Goal: Information Seeking & Learning: Find specific fact

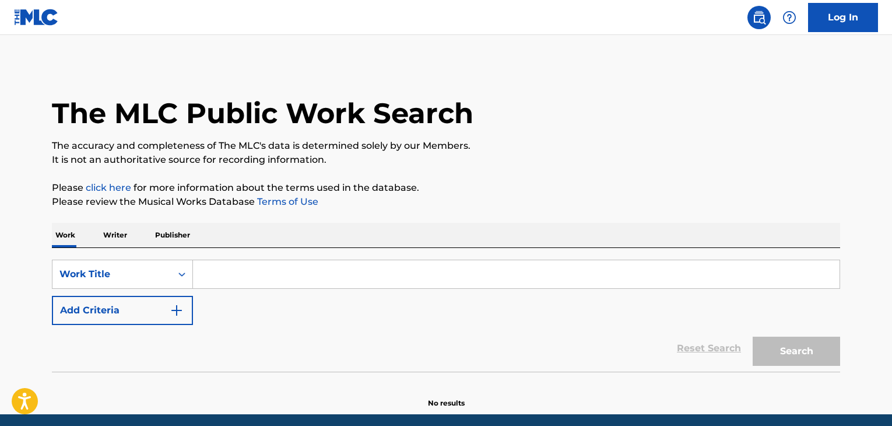
click at [217, 271] on input "Search Form" at bounding box center [516, 274] width 647 height 28
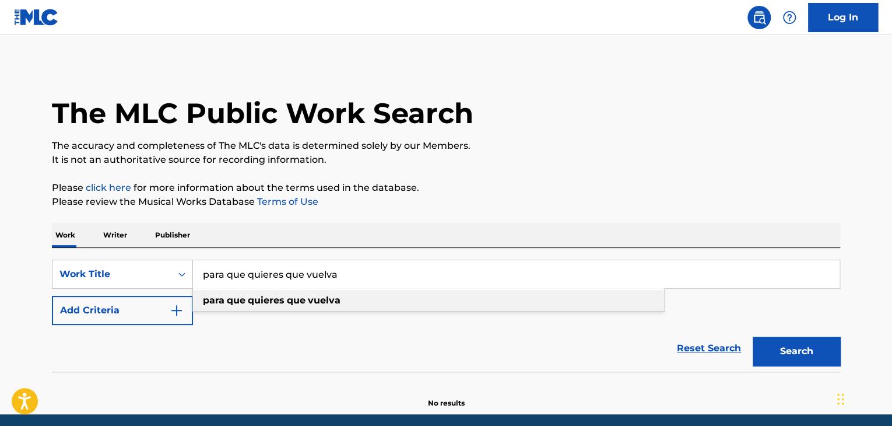
type input "para que quieres que vuelva"
click at [263, 297] on strong "quieres" at bounding box center [266, 299] width 37 height 11
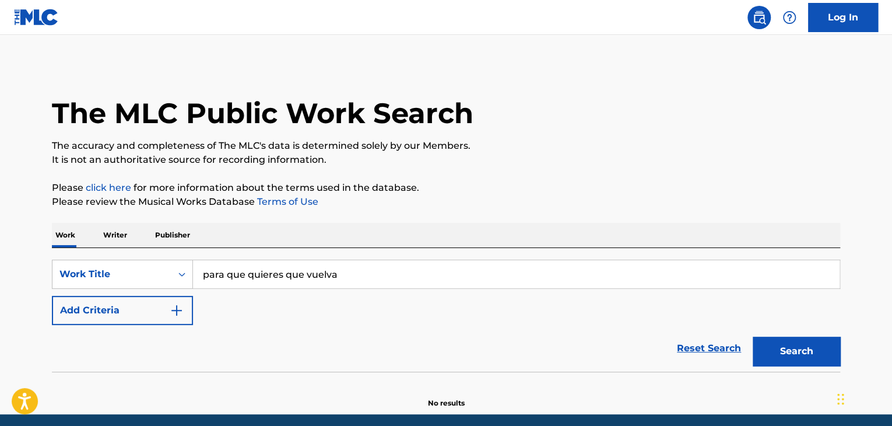
click at [183, 310] on img "Search Form" at bounding box center [177, 310] width 14 height 14
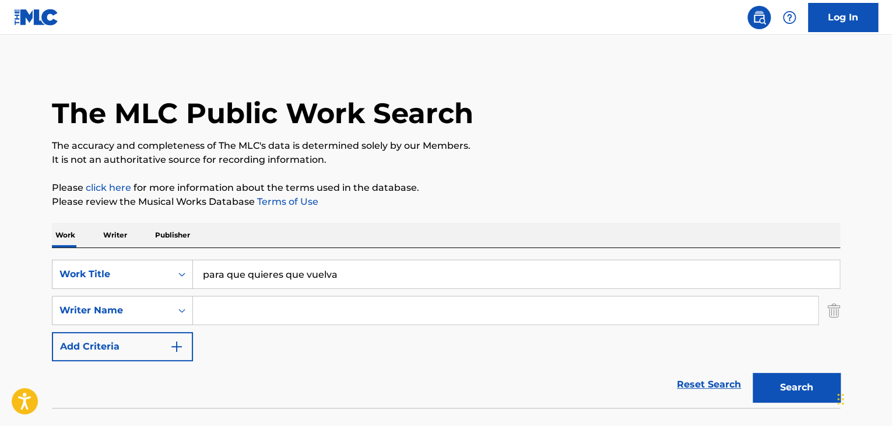
click at [211, 312] on input "Search Form" at bounding box center [505, 310] width 625 height 28
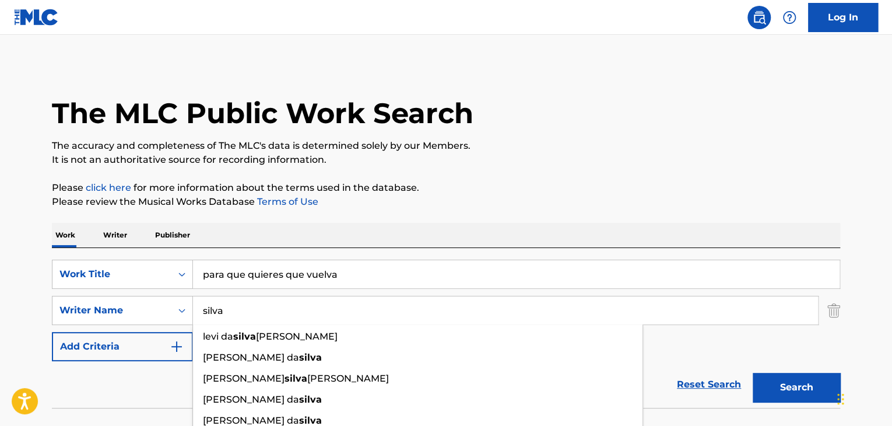
type input "silva"
click at [802, 381] on button "Search" at bounding box center [796, 387] width 87 height 29
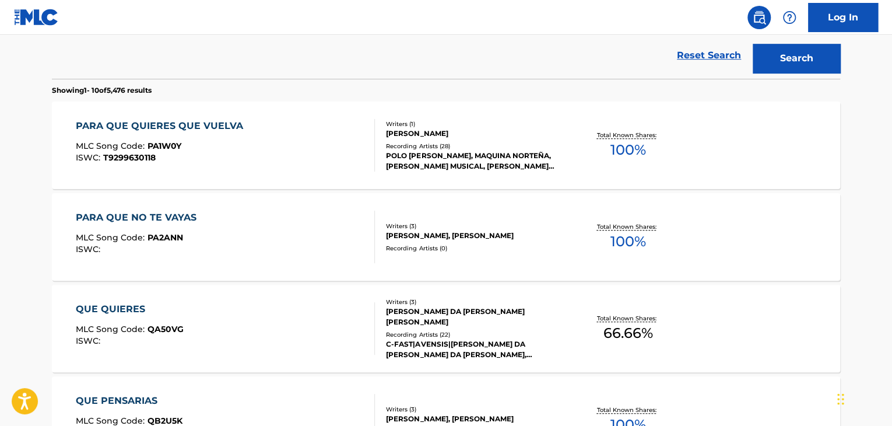
scroll to position [291, 0]
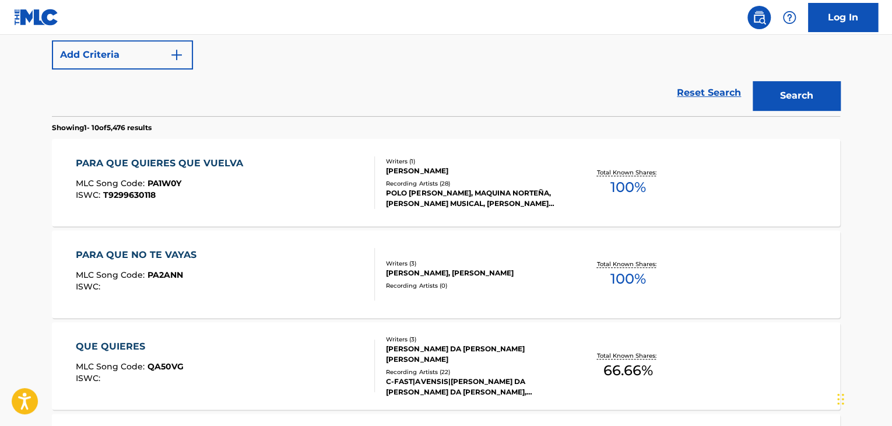
click at [118, 166] on div "PARA QUE QUIERES QUE VUELVA" at bounding box center [162, 163] width 173 height 14
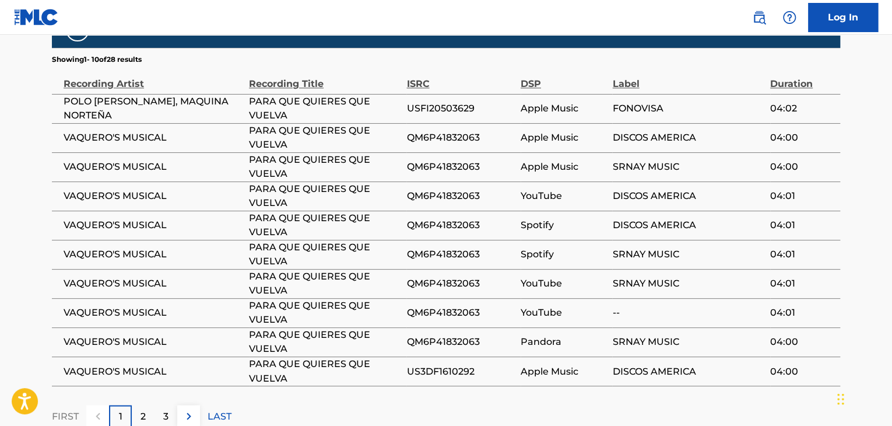
scroll to position [758, 0]
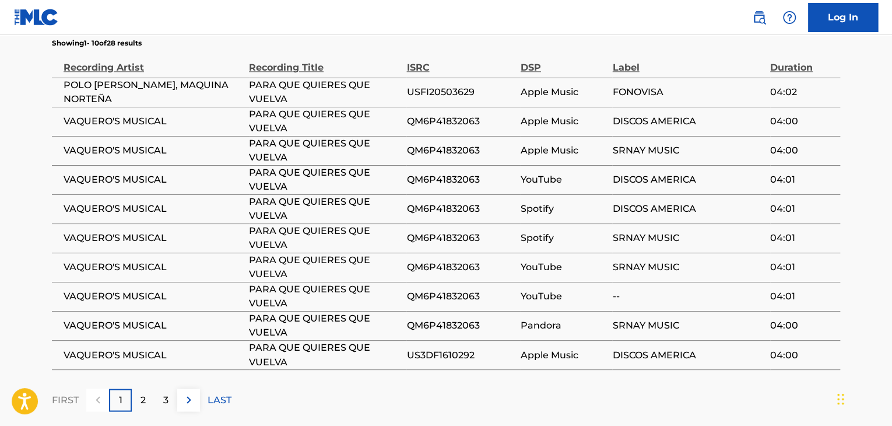
click at [151, 399] on div "2" at bounding box center [143, 399] width 23 height 23
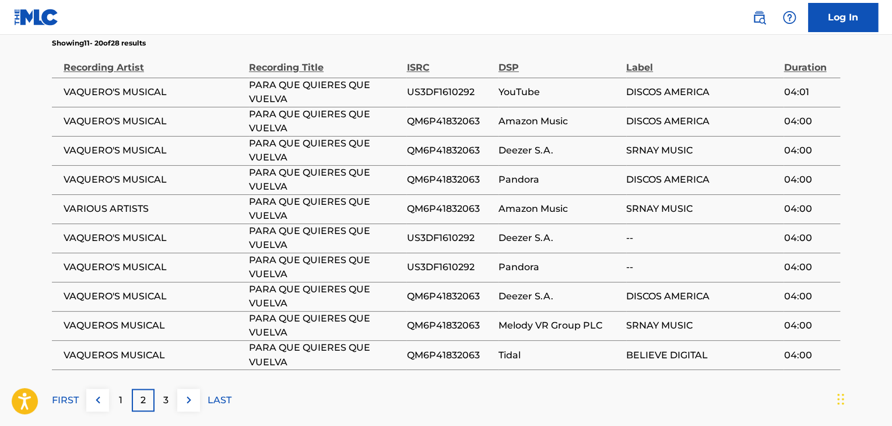
click at [170, 399] on div "3" at bounding box center [165, 399] width 23 height 23
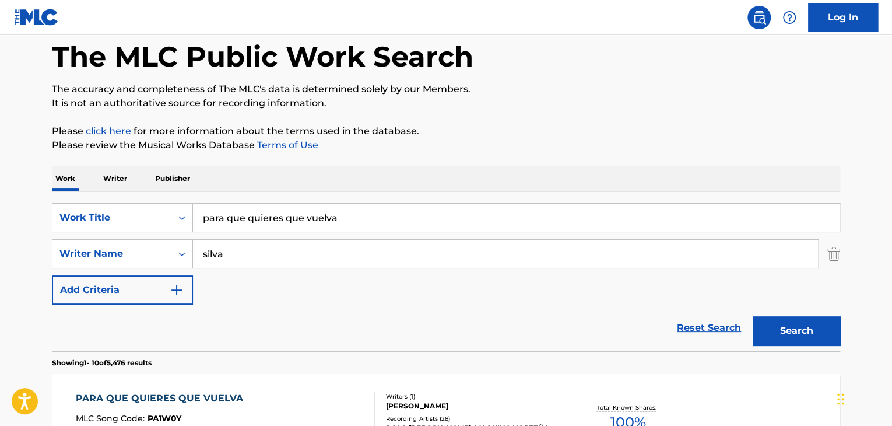
scroll to position [58, 0]
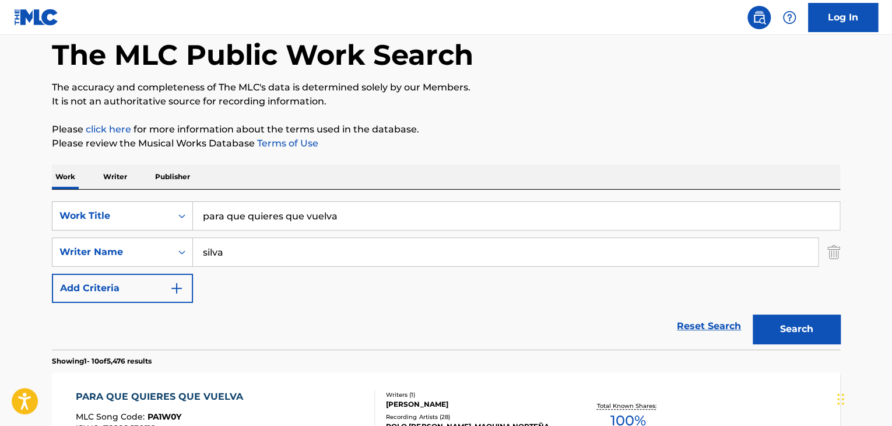
drag, startPoint x: 186, startPoint y: 219, endPoint x: 0, endPoint y: 218, distance: 186.0
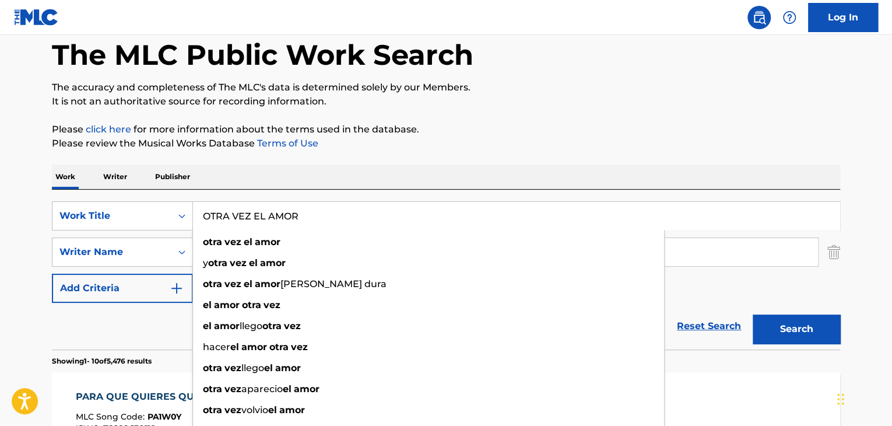
type input "OTRA VEZ EL AMOR"
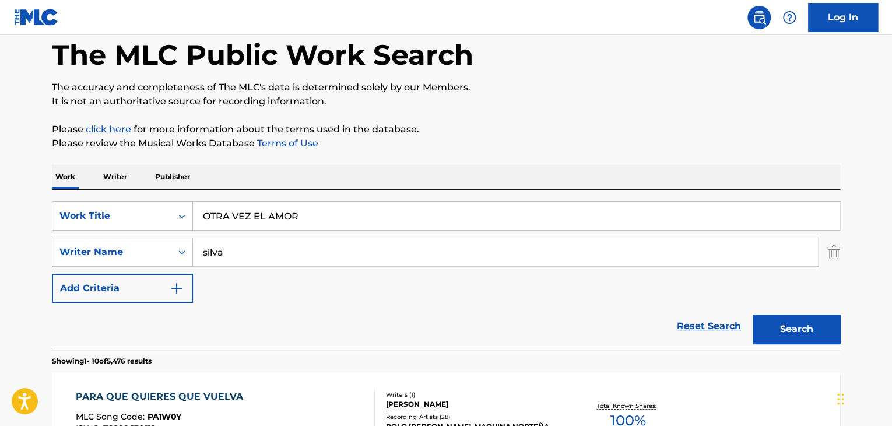
click at [522, 134] on p "Please click here for more information about the terms used in the database." at bounding box center [446, 129] width 788 height 14
drag, startPoint x: 256, startPoint y: 250, endPoint x: 101, endPoint y: 244, distance: 155.2
click at [101, 244] on div "SearchWithCriteria0d9f8361-c98e-4f67-9b9b-32d6a692bd99 Writer Name [PERSON_NAME]" at bounding box center [446, 251] width 788 height 29
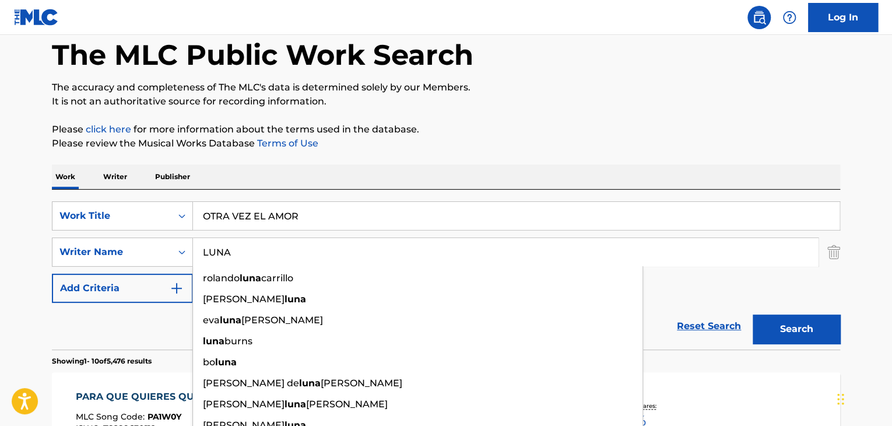
type input "LUNA"
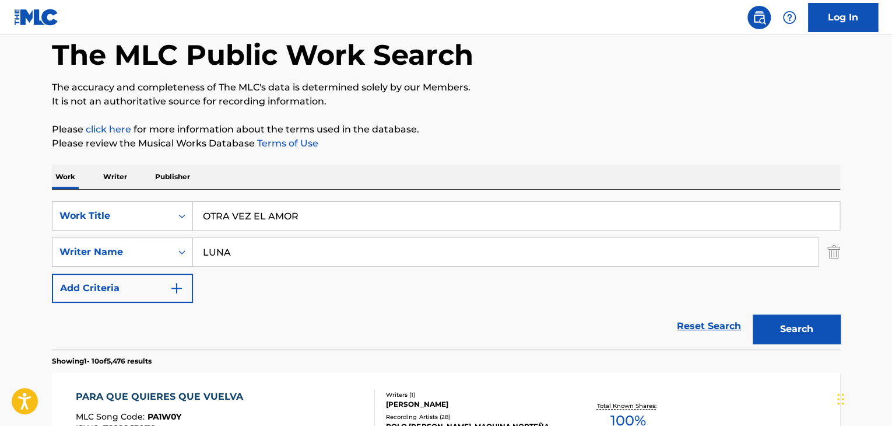
click at [768, 318] on button "Search" at bounding box center [796, 328] width 87 height 29
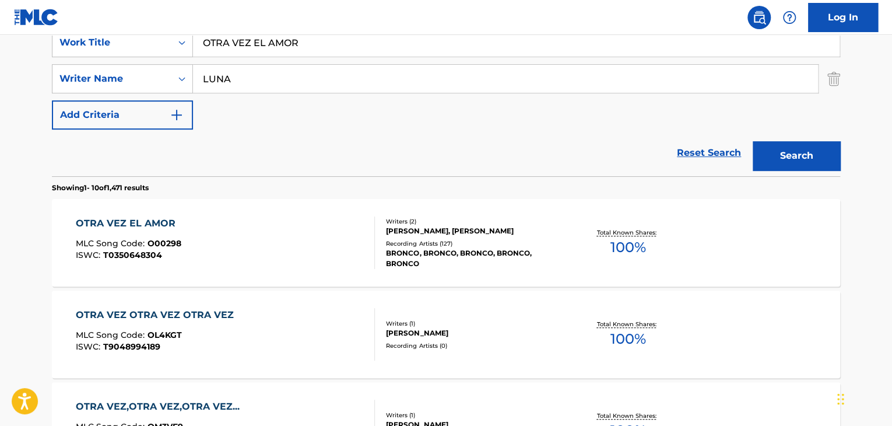
scroll to position [233, 0]
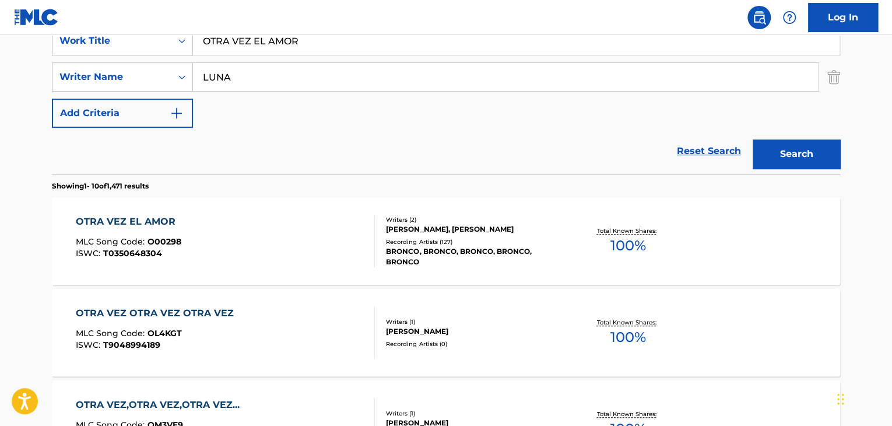
click at [102, 219] on div "OTRA VEZ EL AMOR" at bounding box center [129, 222] width 106 height 14
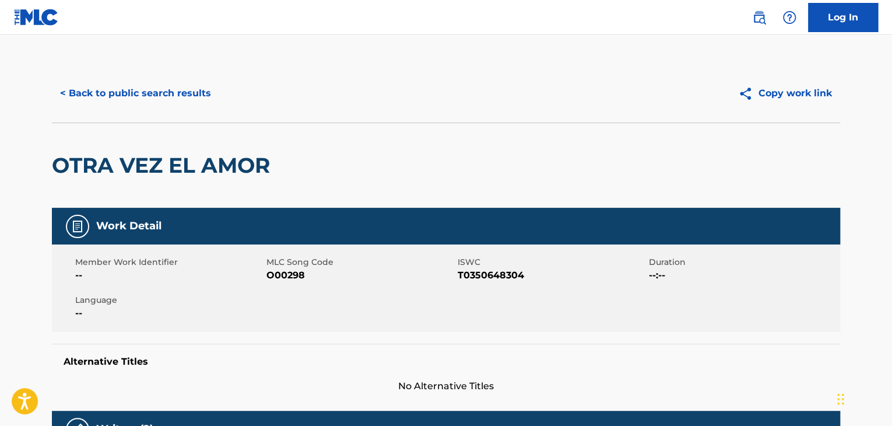
click at [65, 97] on button "< Back to public search results" at bounding box center [135, 93] width 167 height 29
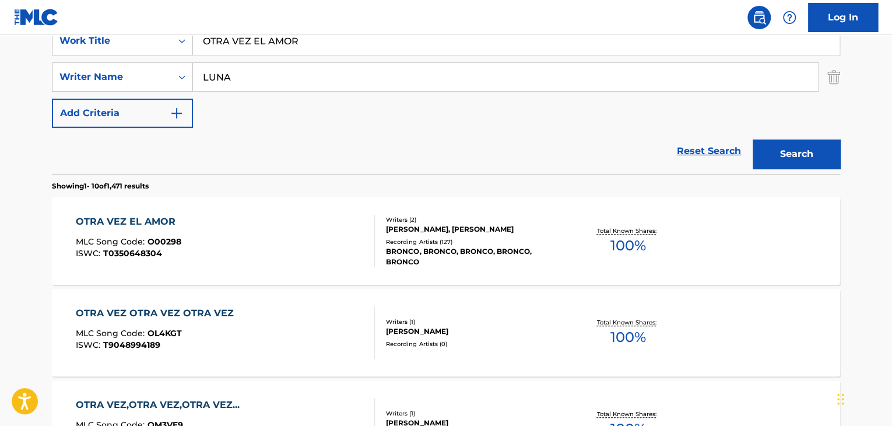
drag, startPoint x: 317, startPoint y: 45, endPoint x: 7, endPoint y: 50, distance: 310.2
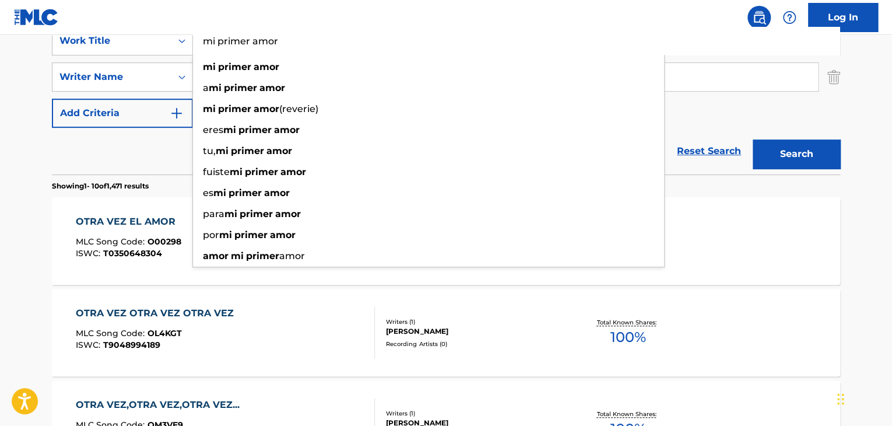
type input "mi primer amor"
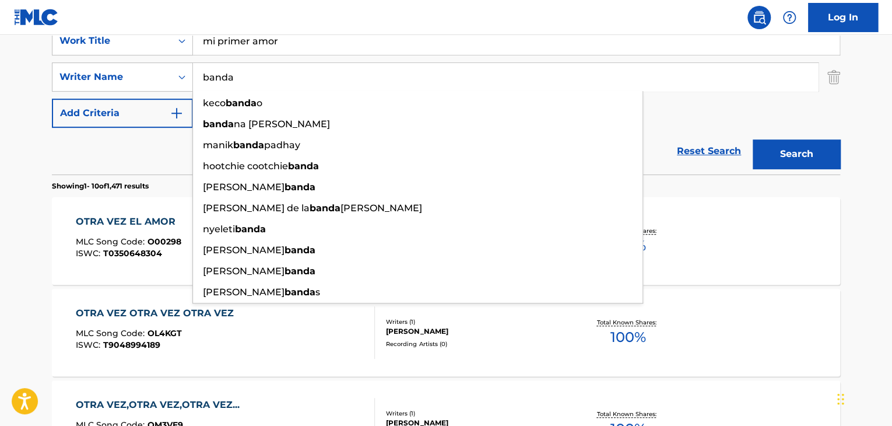
type input "banda"
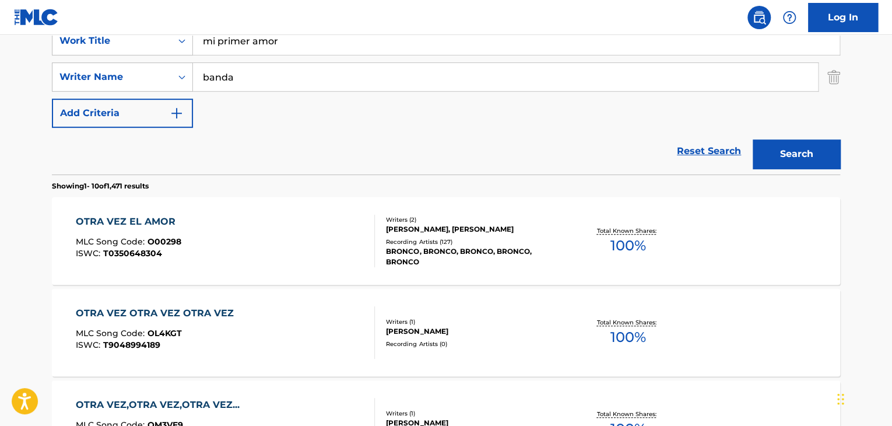
click at [789, 153] on button "Search" at bounding box center [796, 153] width 87 height 29
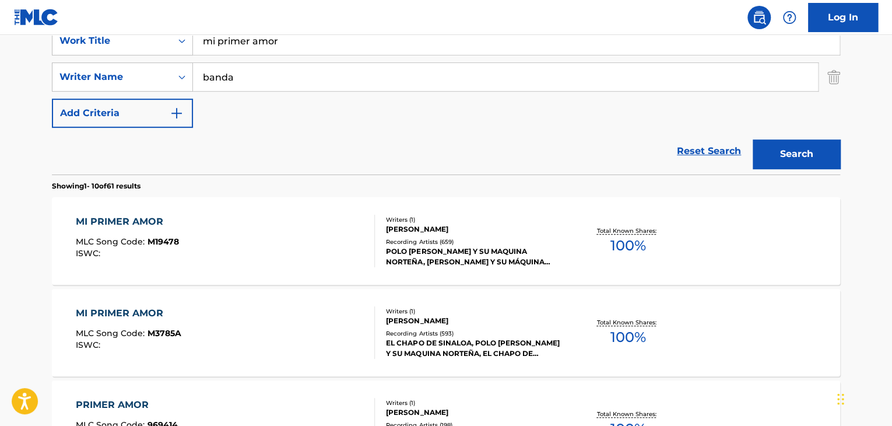
click at [163, 222] on div "MI PRIMER AMOR" at bounding box center [127, 222] width 103 height 14
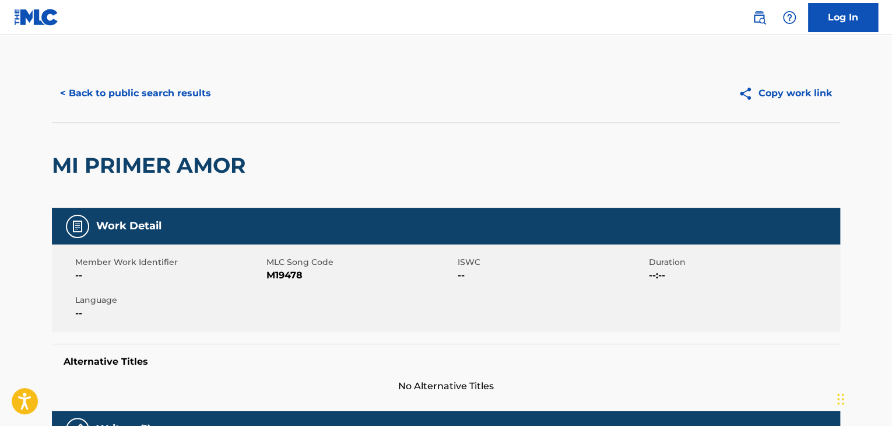
click at [56, 93] on button "< Back to public search results" at bounding box center [135, 93] width 167 height 29
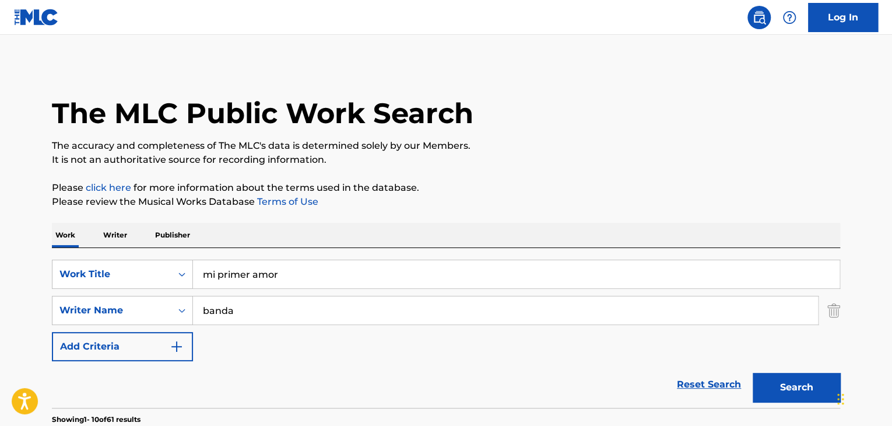
scroll to position [233, 0]
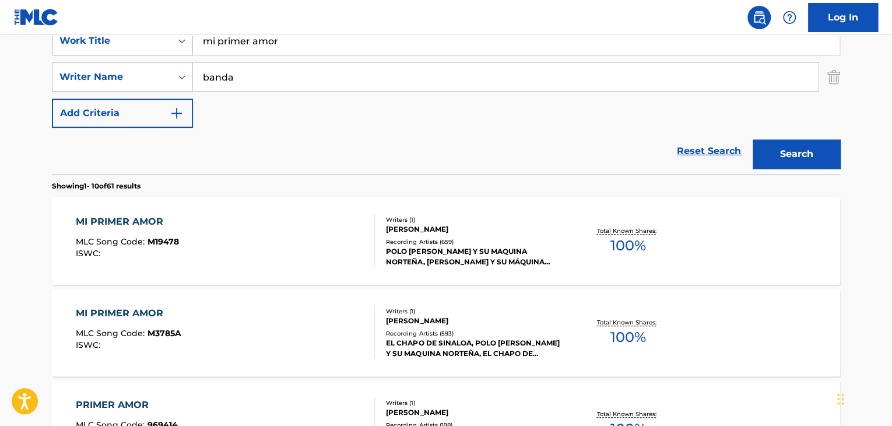
drag, startPoint x: 301, startPoint y: 50, endPoint x: 113, endPoint y: 37, distance: 188.7
click at [113, 37] on div "SearchWithCriteriaecfd3c98-e188-4c7f-99f4-4002809bcbd1 Work Title mi primer amor" at bounding box center [446, 40] width 788 height 29
type input "se me cerro el mundo"
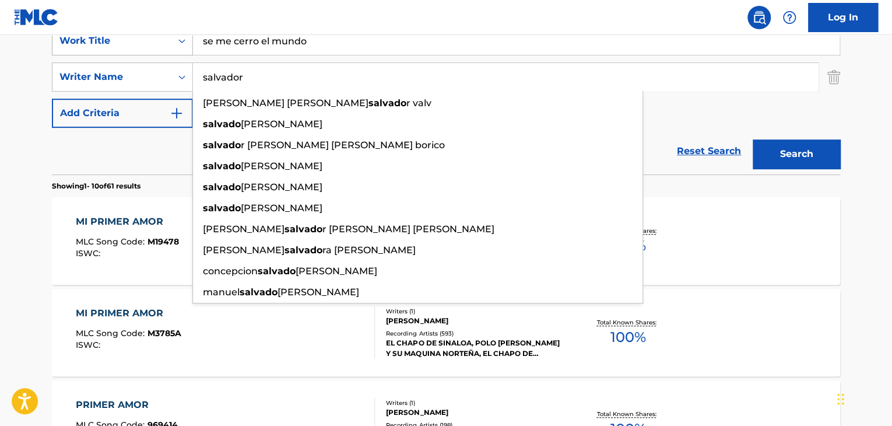
click at [753, 139] on button "Search" at bounding box center [796, 153] width 87 height 29
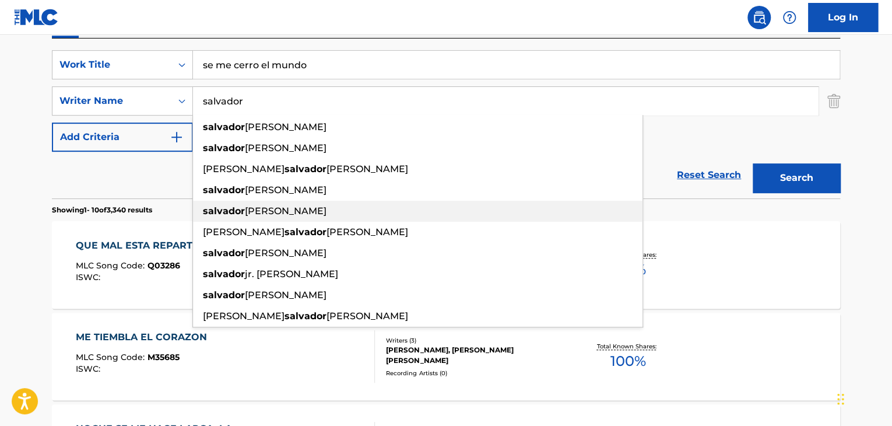
scroll to position [117, 0]
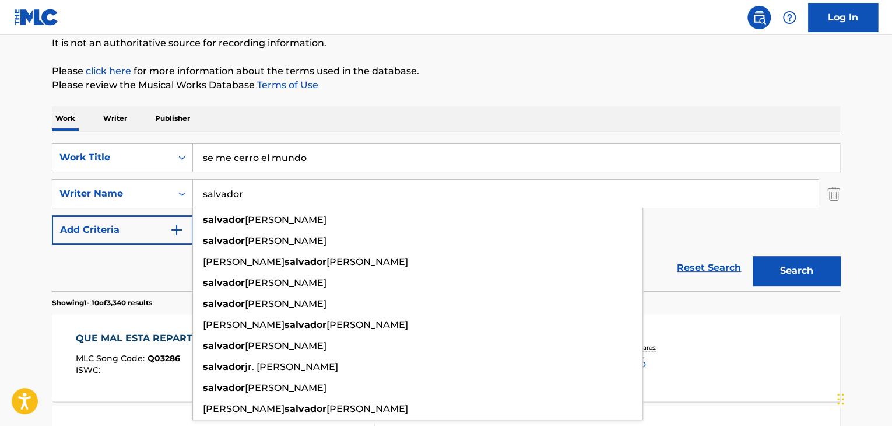
drag, startPoint x: 266, startPoint y: 196, endPoint x: 195, endPoint y: 198, distance: 70.6
click at [195, 198] on input "salvador" at bounding box center [505, 194] width 625 height 28
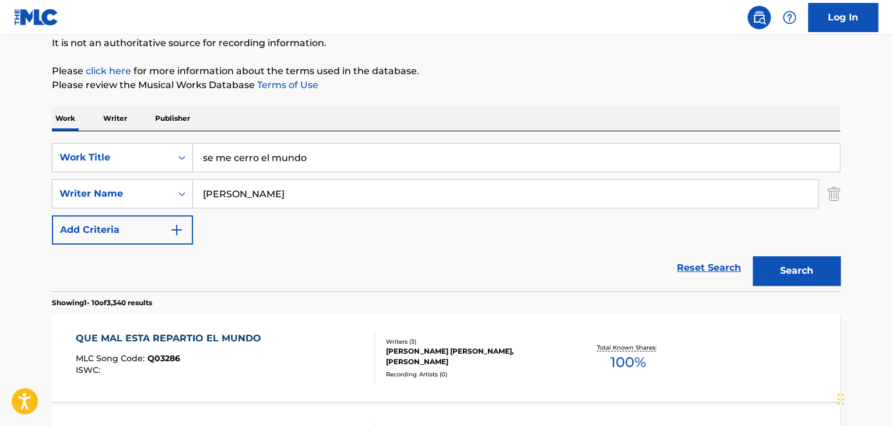
click at [764, 272] on button "Search" at bounding box center [796, 270] width 87 height 29
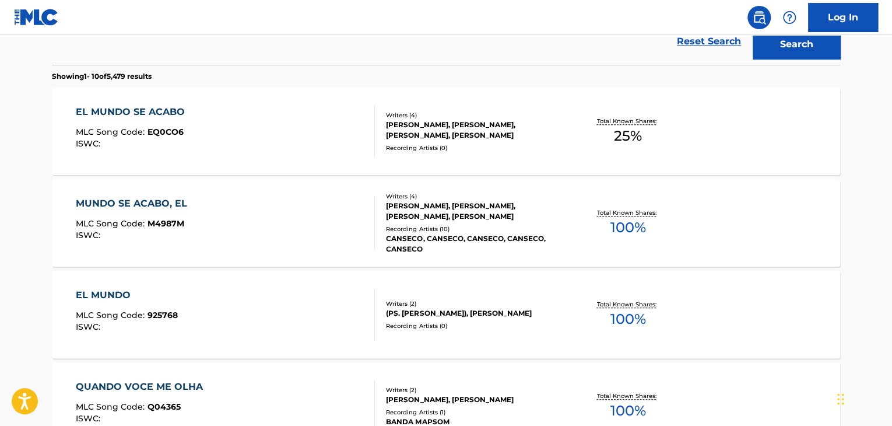
scroll to position [118, 0]
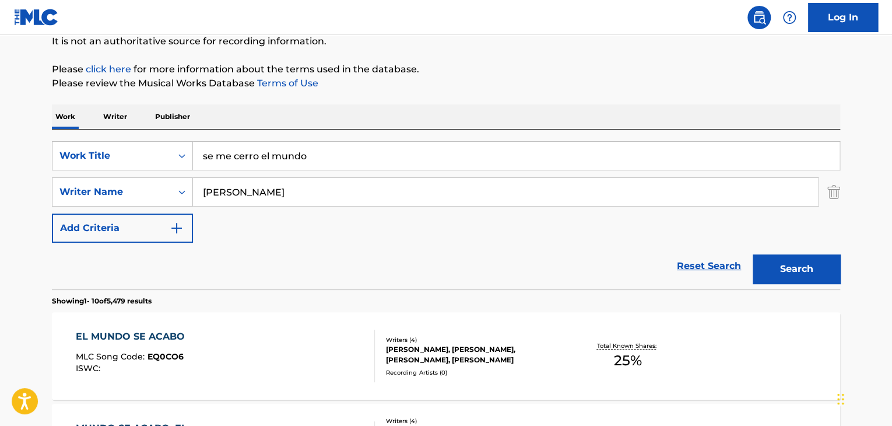
click at [282, 196] on input "[PERSON_NAME]" at bounding box center [505, 192] width 625 height 28
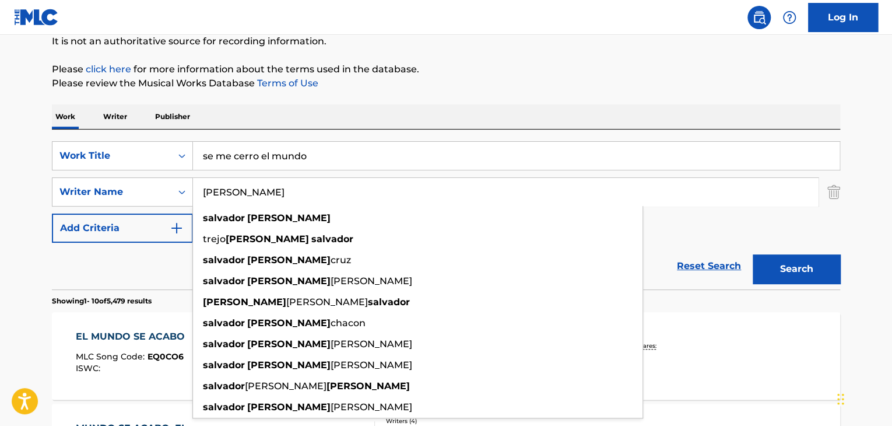
click at [753, 254] on button "Search" at bounding box center [796, 268] width 87 height 29
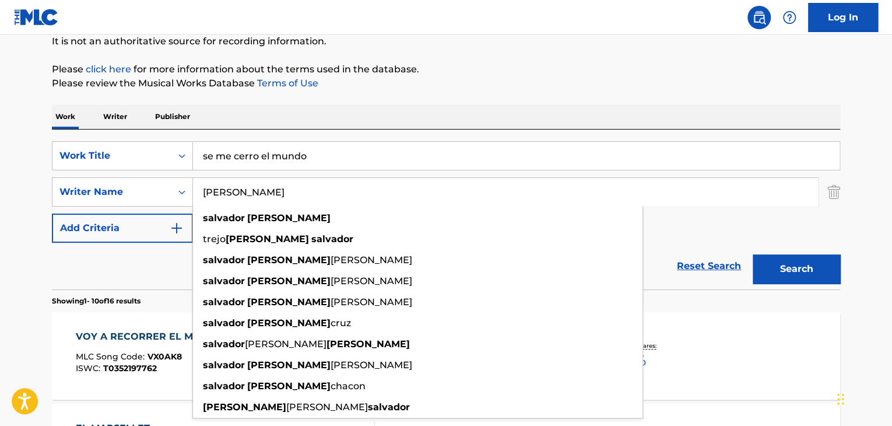
click at [58, 249] on div "Reset Search Search" at bounding box center [446, 266] width 788 height 47
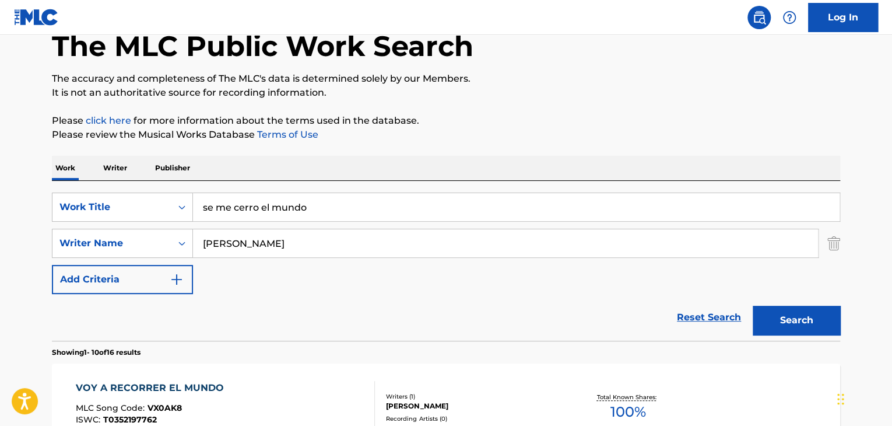
scroll to position [60, 0]
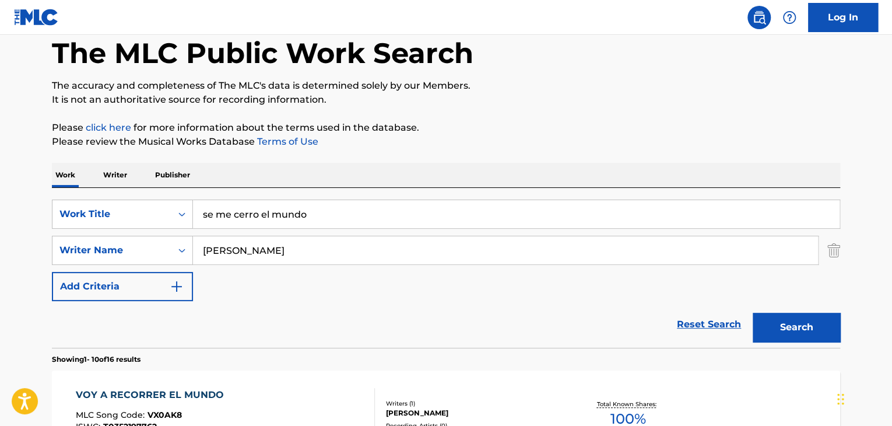
drag, startPoint x: 308, startPoint y: 245, endPoint x: 14, endPoint y: 212, distance: 295.8
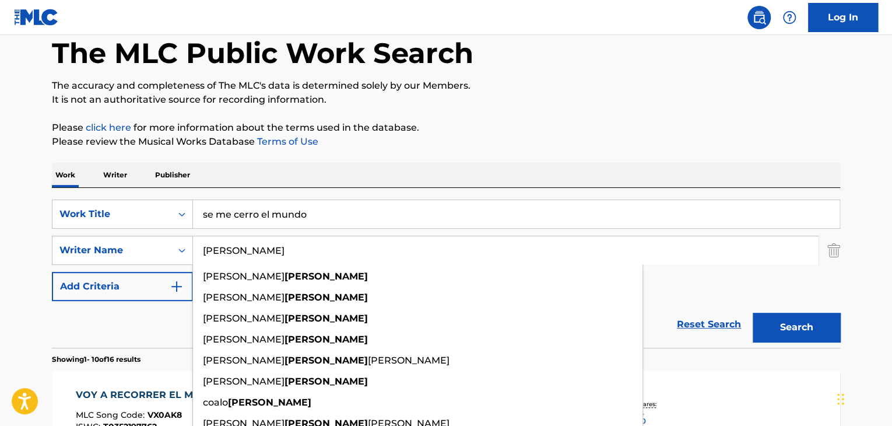
type input "[PERSON_NAME]"
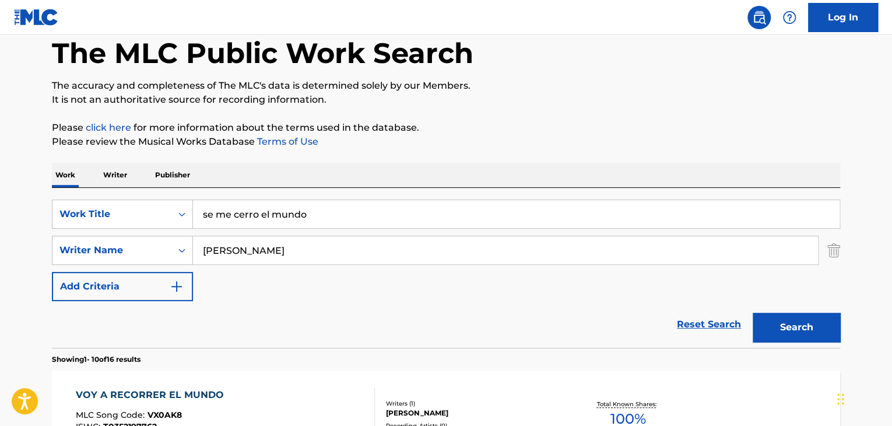
click at [450, 89] on p "The accuracy and completeness of The MLC's data is determined solely by our Mem…" at bounding box center [446, 86] width 788 height 14
click at [782, 328] on button "Search" at bounding box center [796, 326] width 87 height 29
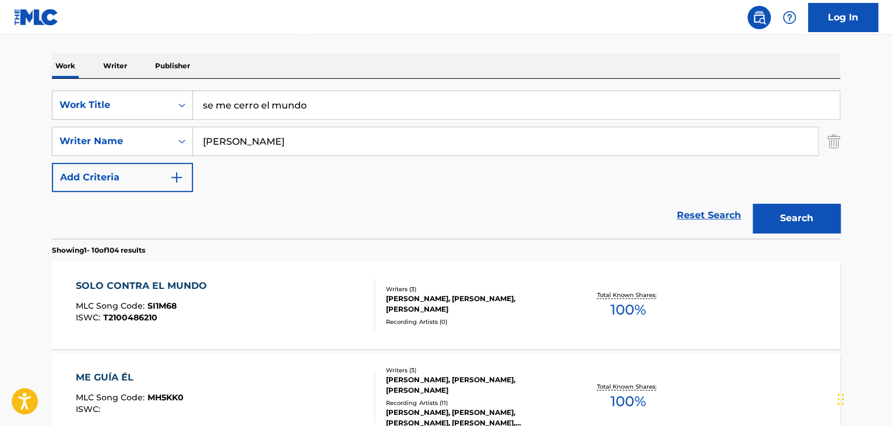
scroll to position [177, 0]
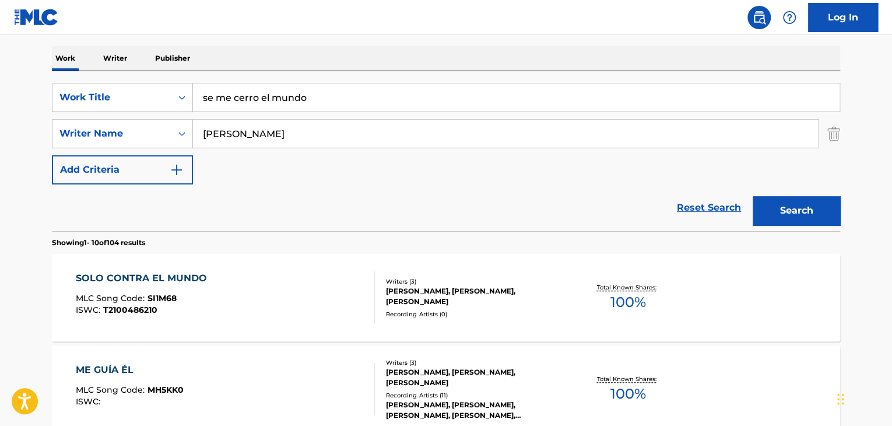
drag, startPoint x: 240, startPoint y: 99, endPoint x: 254, endPoint y: 99, distance: 14.0
click at [254, 99] on input "se me cerro el mundo" at bounding box center [516, 97] width 647 height 28
type input "se me cierra el mundo"
click at [280, 122] on strong "mundo" at bounding box center [292, 123] width 35 height 11
click at [788, 209] on button "Search" at bounding box center [796, 210] width 87 height 29
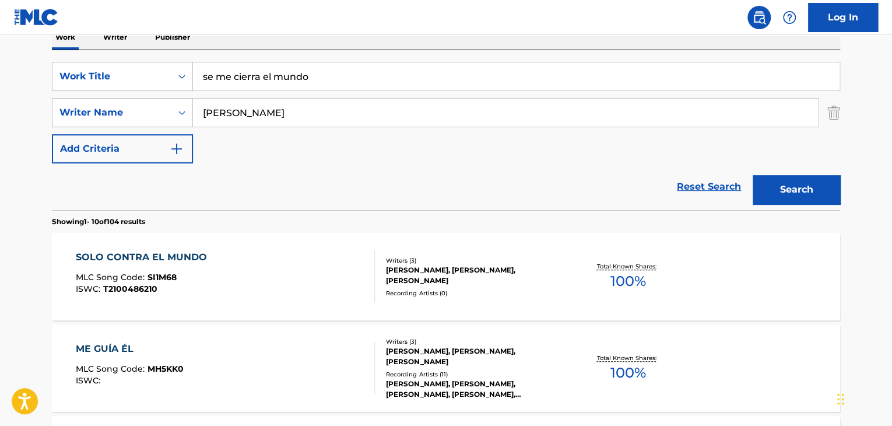
scroll to position [0, 0]
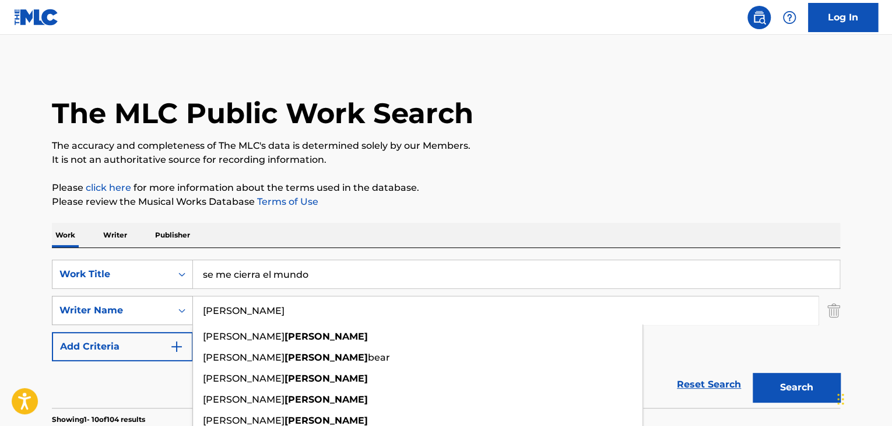
drag, startPoint x: 315, startPoint y: 317, endPoint x: 146, endPoint y: 322, distance: 169.1
click at [146, 322] on div "SearchWithCriteria0d9f8361-c98e-4f67-9b9b-32d6a692bd99 Writer Name [PERSON_NAME…" at bounding box center [446, 310] width 788 height 29
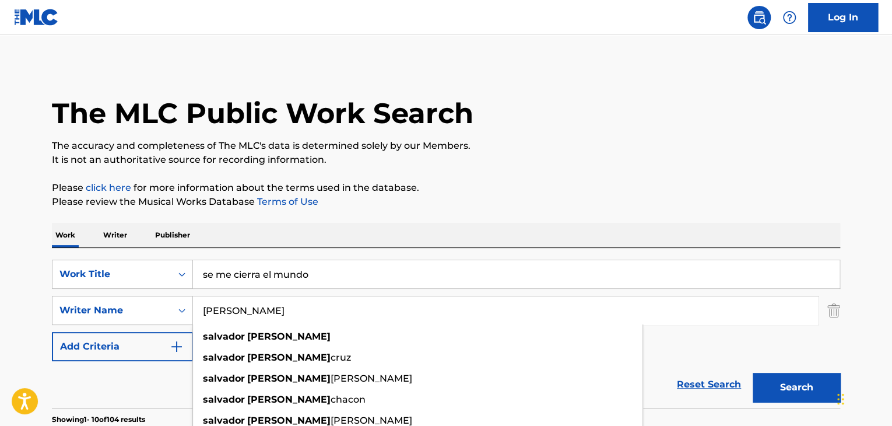
type input "[PERSON_NAME]"
click at [753, 373] on button "Search" at bounding box center [796, 387] width 87 height 29
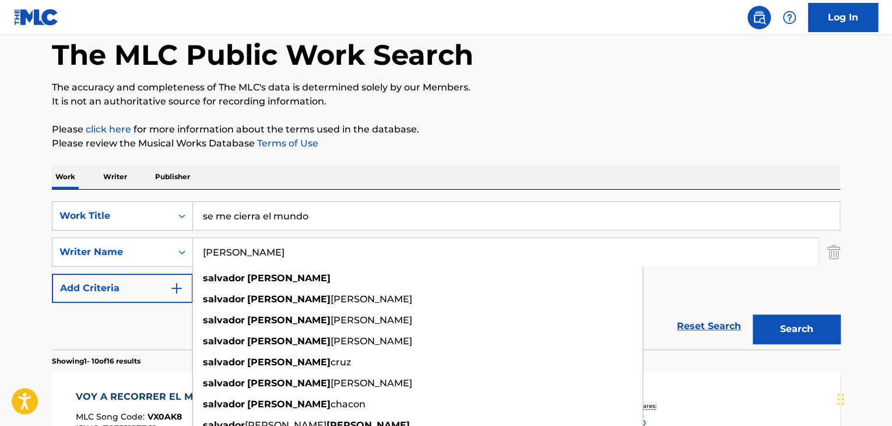
scroll to position [58, 0]
click at [108, 173] on p "Writer" at bounding box center [115, 176] width 31 height 24
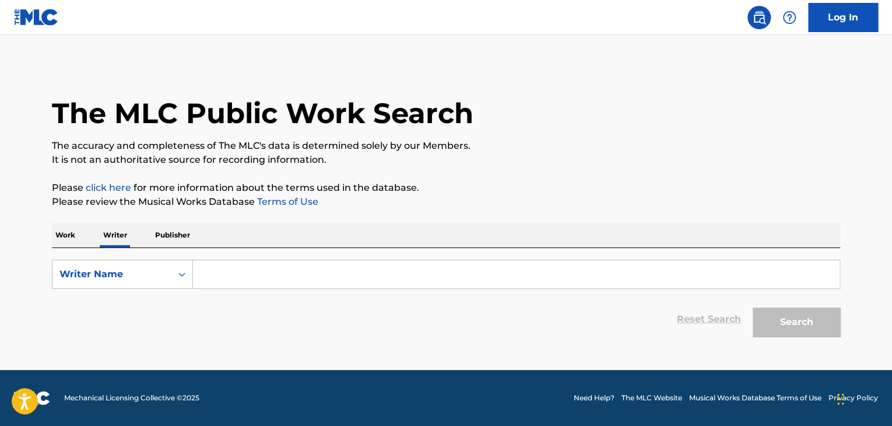
click at [237, 271] on input "Search Form" at bounding box center [516, 274] width 647 height 28
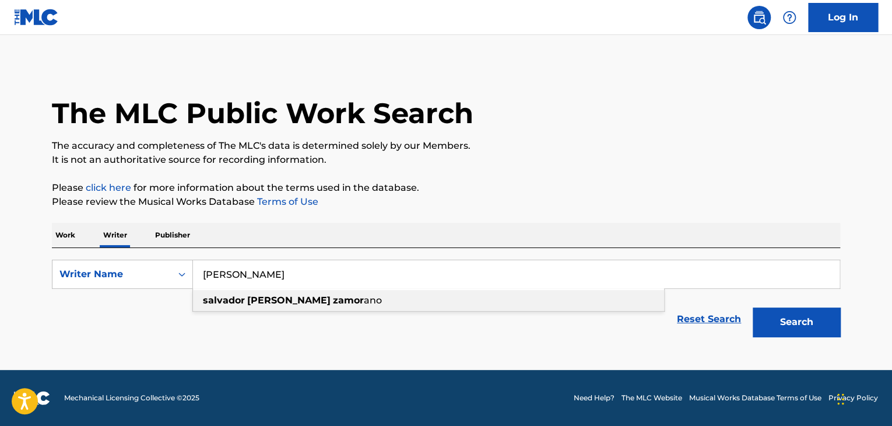
click at [257, 304] on strong "[PERSON_NAME]" at bounding box center [288, 299] width 83 height 11
type input "[PERSON_NAME]"
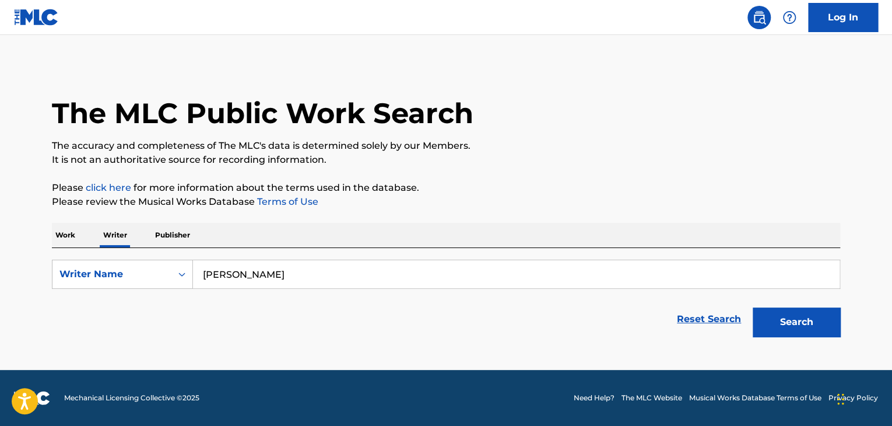
click at [767, 322] on button "Search" at bounding box center [796, 321] width 87 height 29
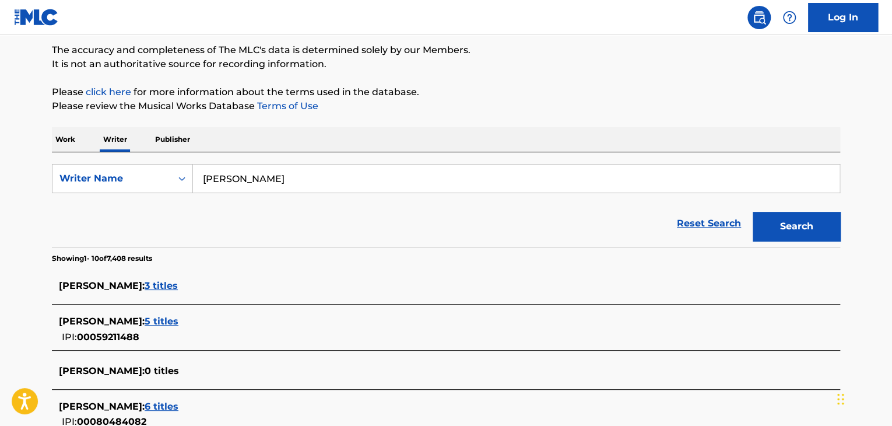
scroll to position [170, 0]
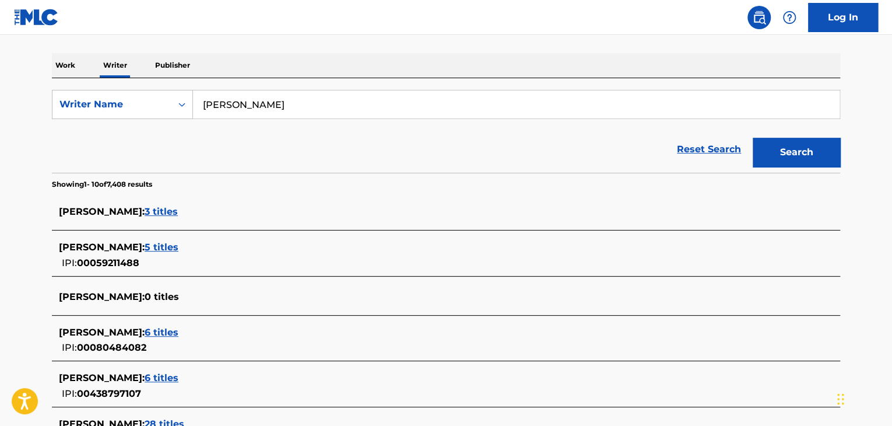
click at [145, 209] on span "[PERSON_NAME] :" at bounding box center [102, 211] width 86 height 11
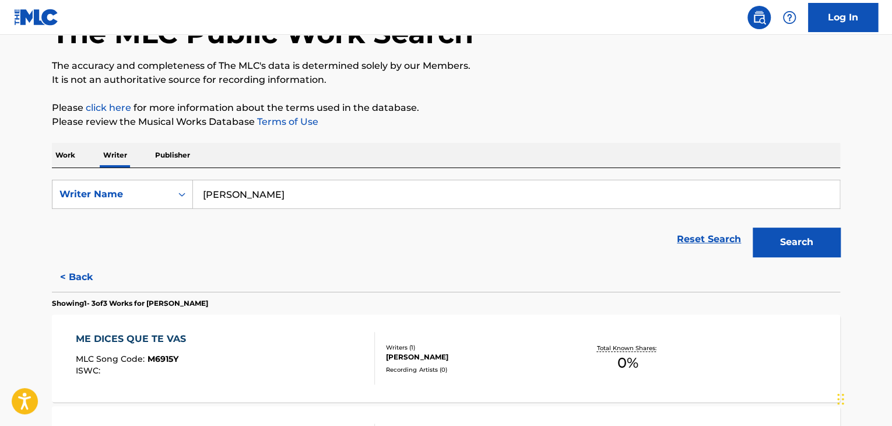
scroll to position [64, 0]
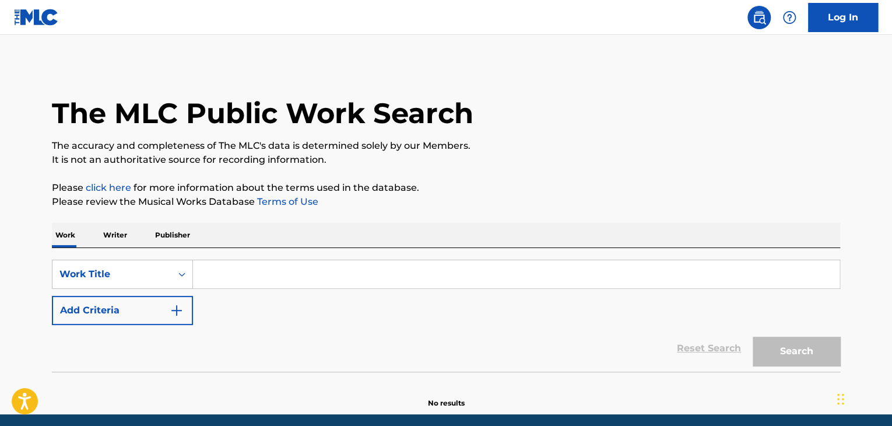
click at [119, 231] on p "Writer" at bounding box center [115, 235] width 31 height 24
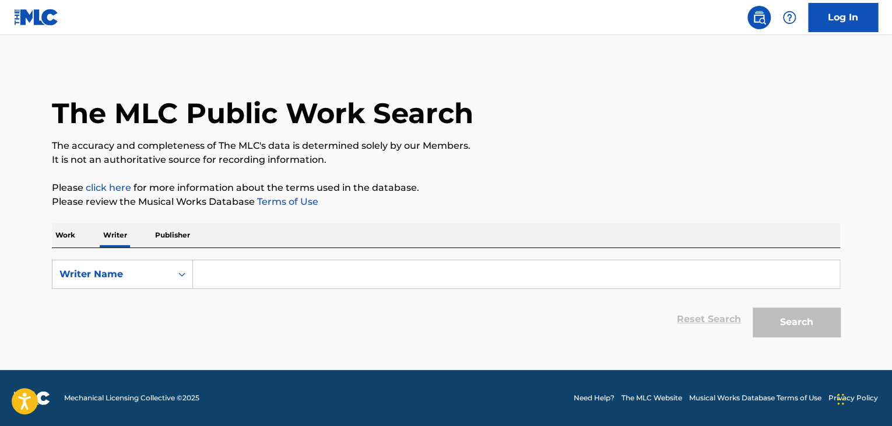
click at [219, 273] on input "Search Form" at bounding box center [516, 274] width 647 height 28
type input "a"
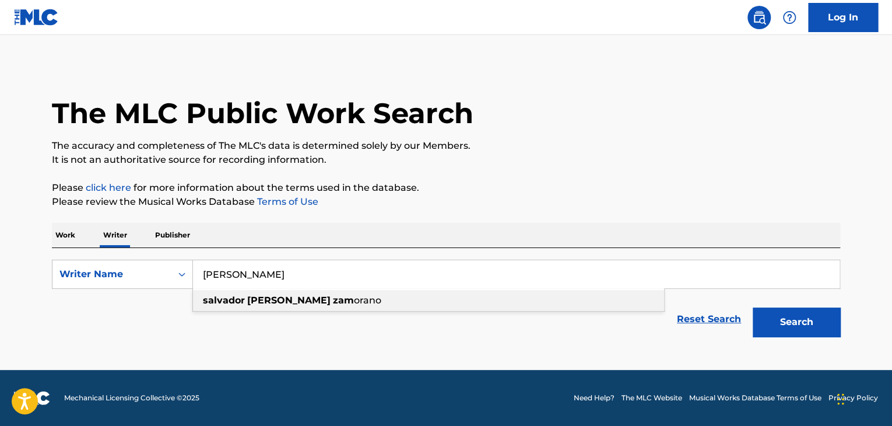
click at [362, 304] on div "salvador moreno zam orano" at bounding box center [428, 300] width 471 height 21
type input "[PERSON_NAME]"
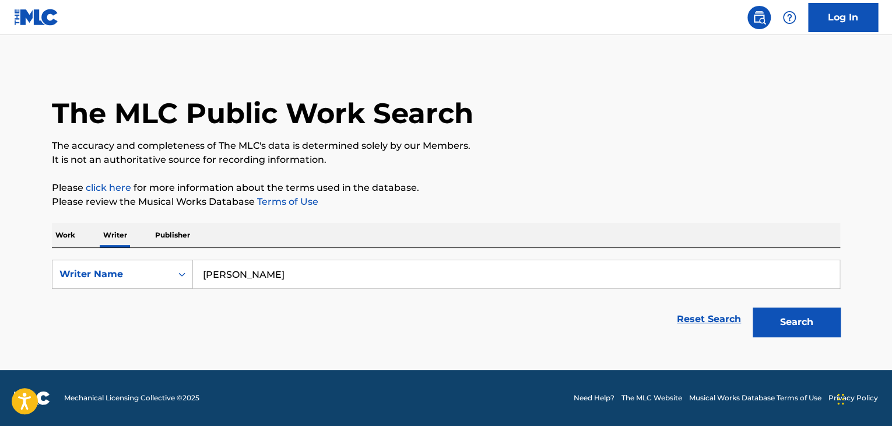
click at [827, 323] on button "Search" at bounding box center [796, 321] width 87 height 29
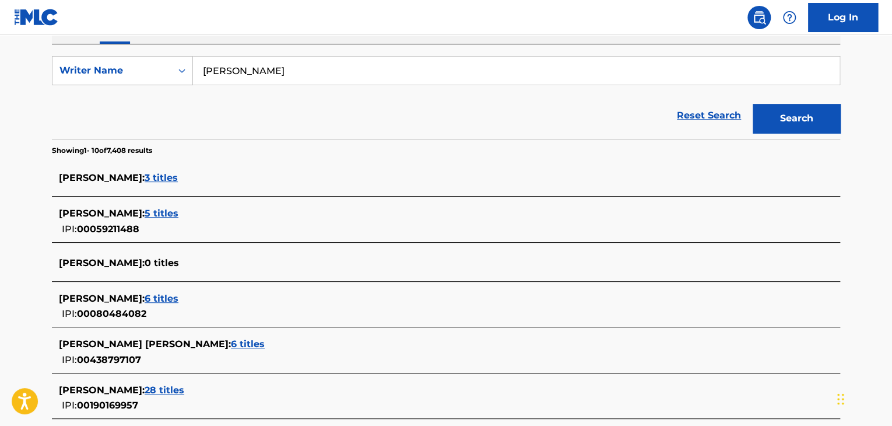
scroll to position [228, 0]
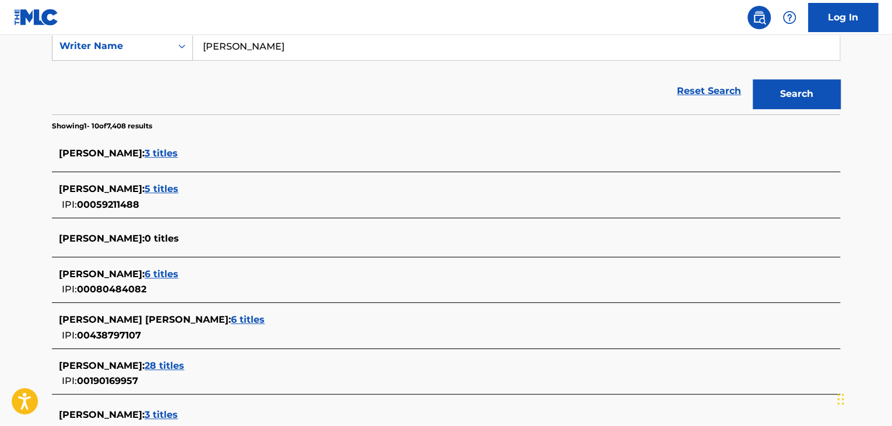
click at [145, 154] on span "[PERSON_NAME] :" at bounding box center [102, 152] width 86 height 11
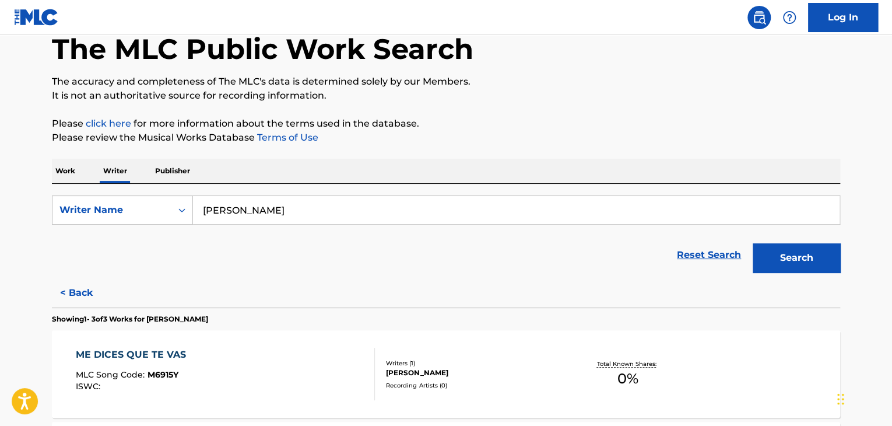
scroll to position [0, 0]
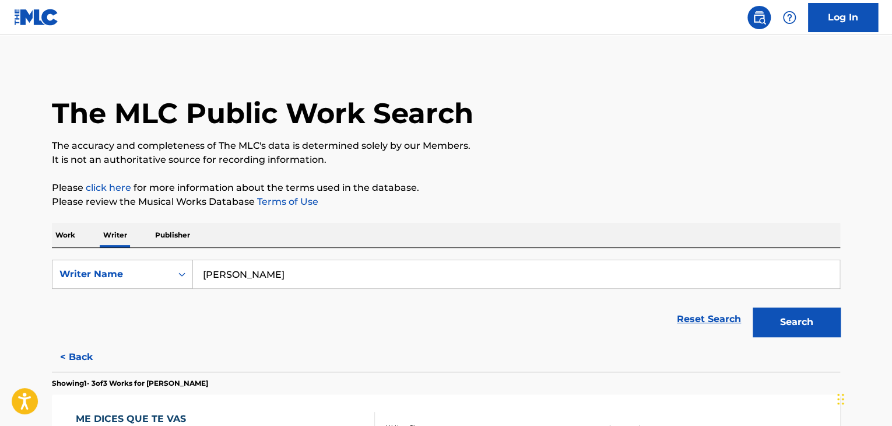
click at [68, 363] on button "< Back" at bounding box center [87, 356] width 70 height 29
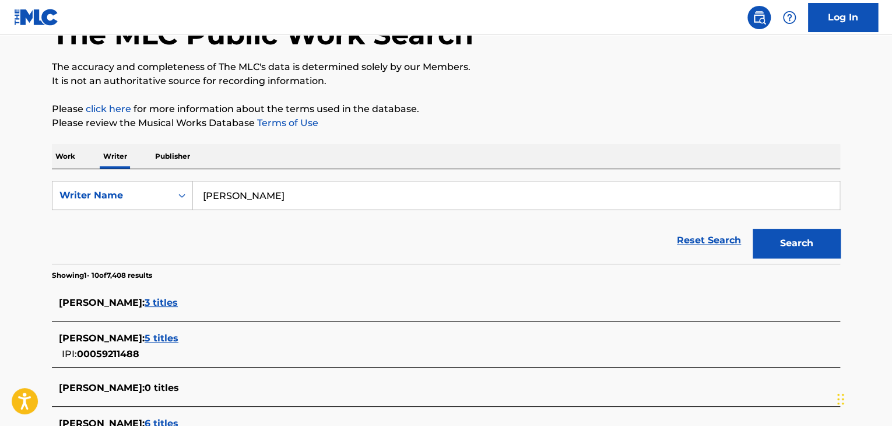
scroll to position [117, 0]
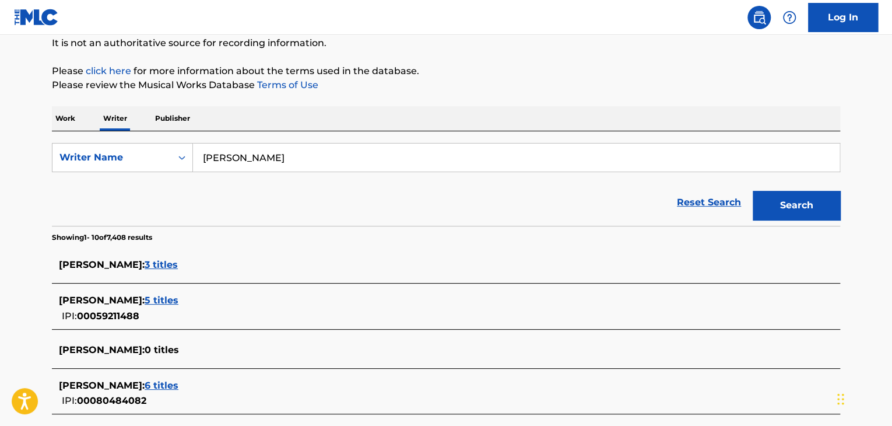
click at [145, 303] on span "[PERSON_NAME] :" at bounding box center [102, 299] width 86 height 11
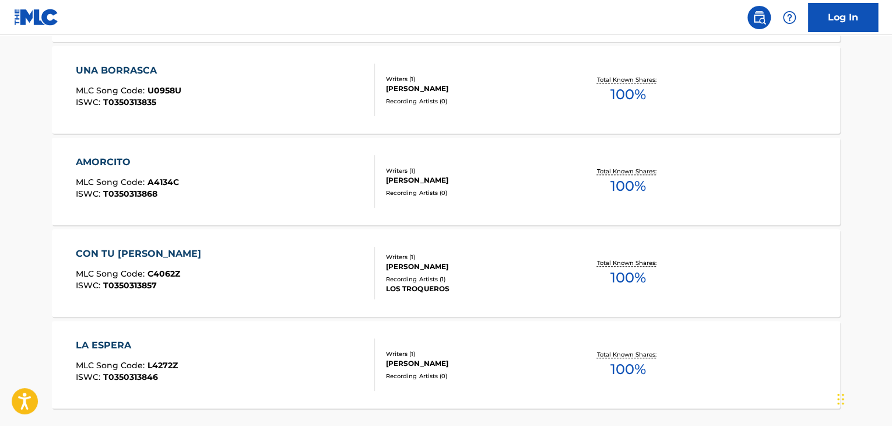
scroll to position [233, 0]
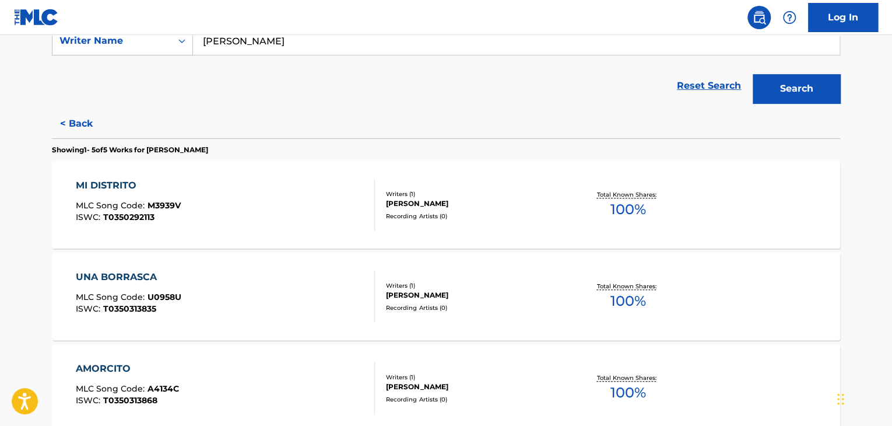
click at [65, 131] on button "< Back" at bounding box center [87, 123] width 70 height 29
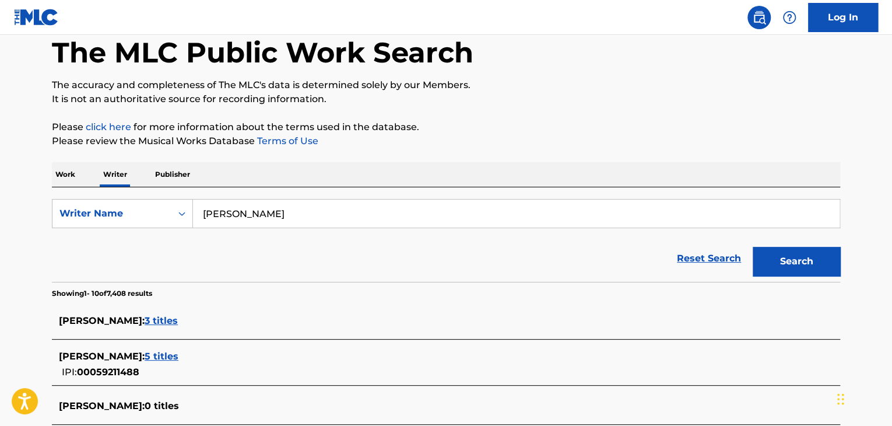
scroll to position [0, 0]
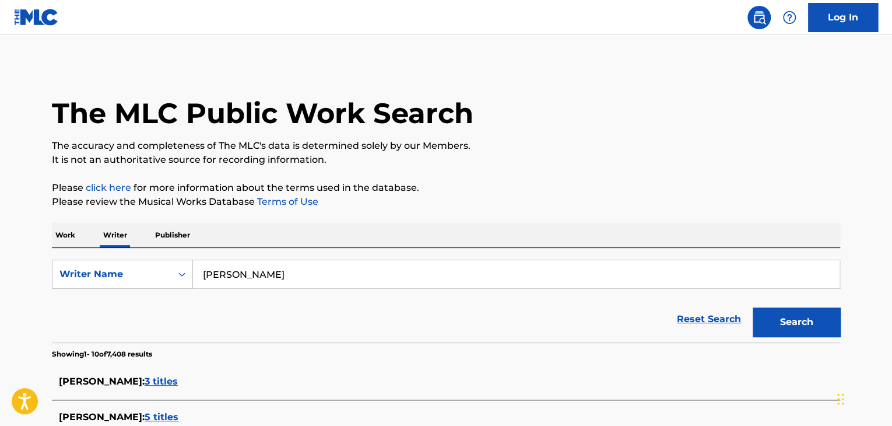
click at [67, 235] on p "Work" at bounding box center [65, 235] width 27 height 24
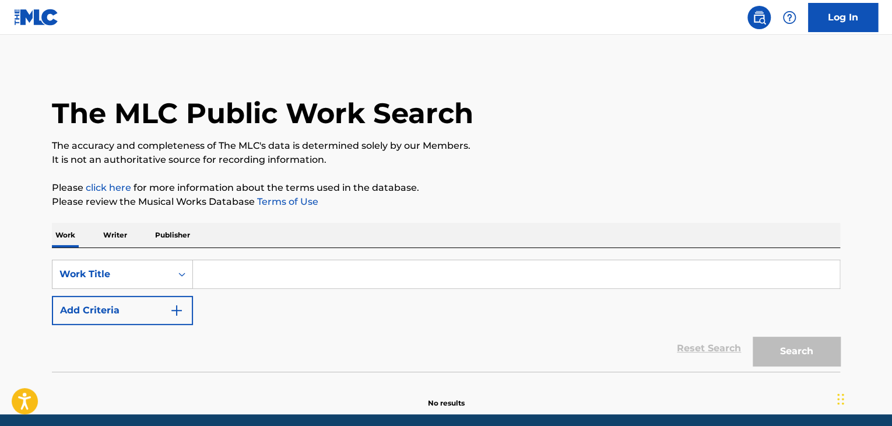
click at [229, 265] on input "Search Form" at bounding box center [516, 274] width 647 height 28
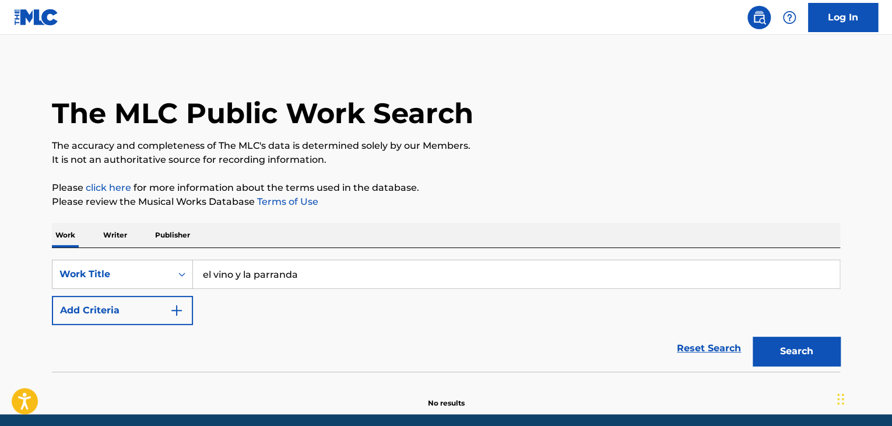
type input "el vino y la parranda"
click at [182, 313] on button "Add Criteria" at bounding box center [122, 310] width 141 height 29
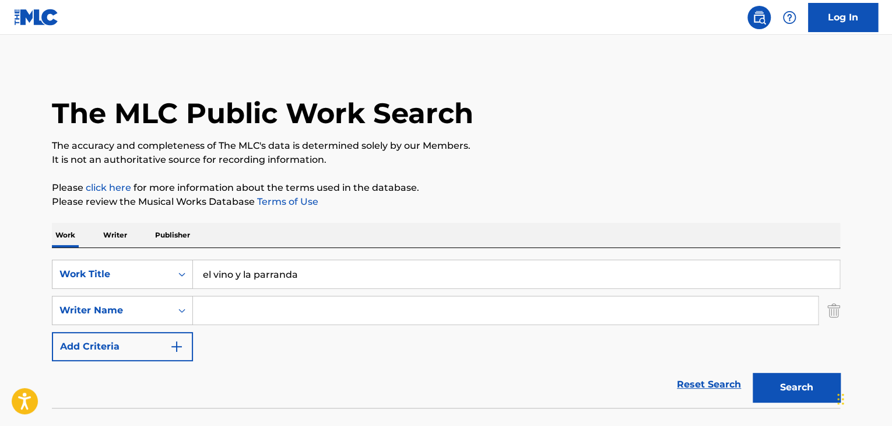
drag, startPoint x: 182, startPoint y: 313, endPoint x: 223, endPoint y: 311, distance: 41.5
click at [223, 311] on input "Search Form" at bounding box center [505, 310] width 625 height 28
type input "avendano"
click at [773, 383] on button "Search" at bounding box center [796, 387] width 87 height 29
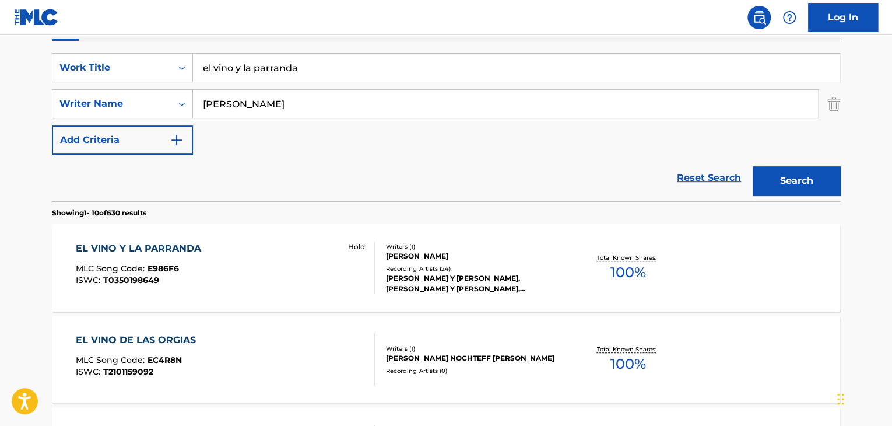
scroll to position [235, 0]
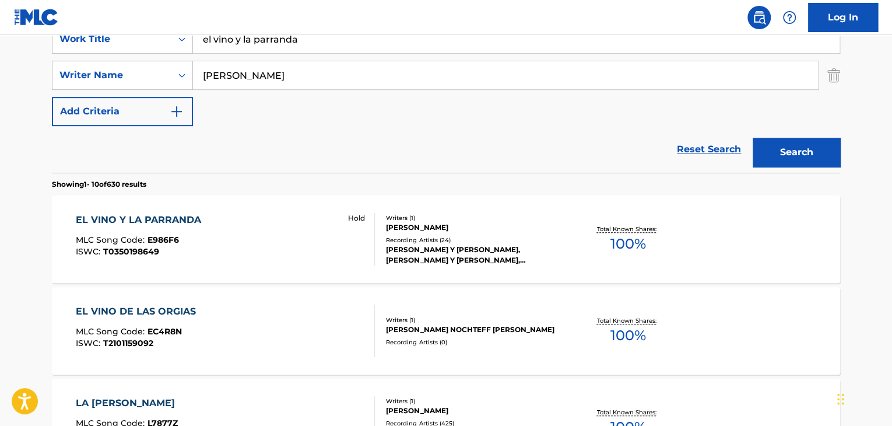
click at [136, 215] on div "EL VINO Y LA PARRANDA" at bounding box center [141, 220] width 131 height 14
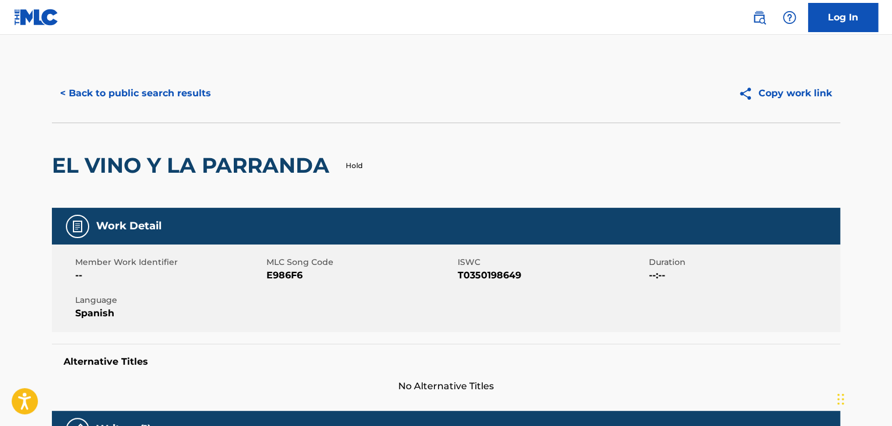
click at [68, 89] on button "< Back to public search results" at bounding box center [135, 93] width 167 height 29
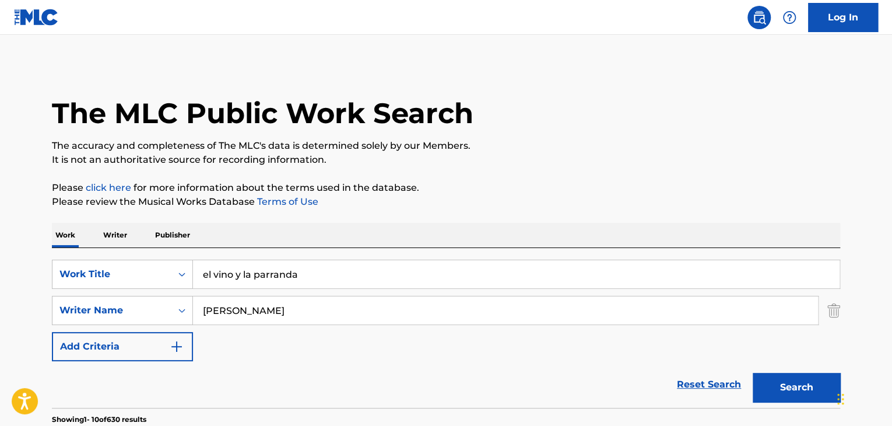
scroll to position [235, 0]
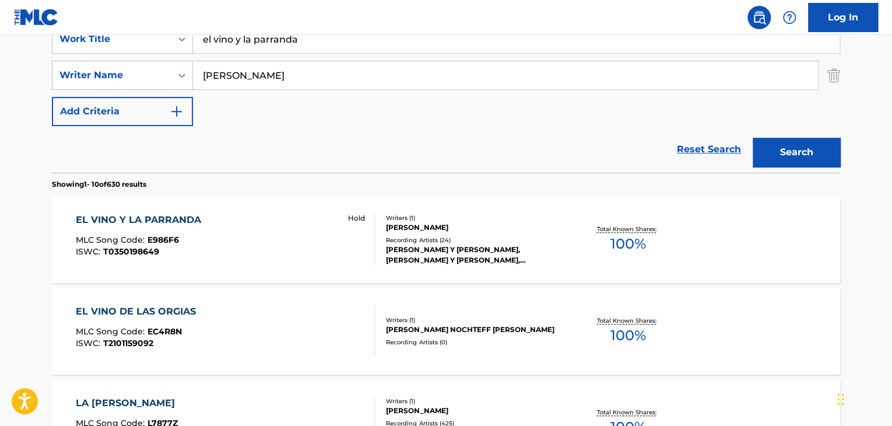
drag, startPoint x: 332, startPoint y: 43, endPoint x: 0, endPoint y: 3, distance: 334.1
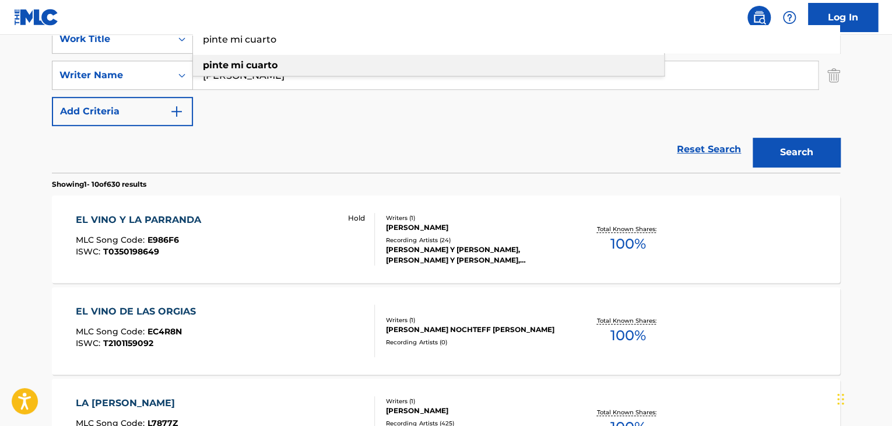
type input "pinte mi cuarto"
click at [243, 64] on strong "mi" at bounding box center [237, 64] width 13 height 11
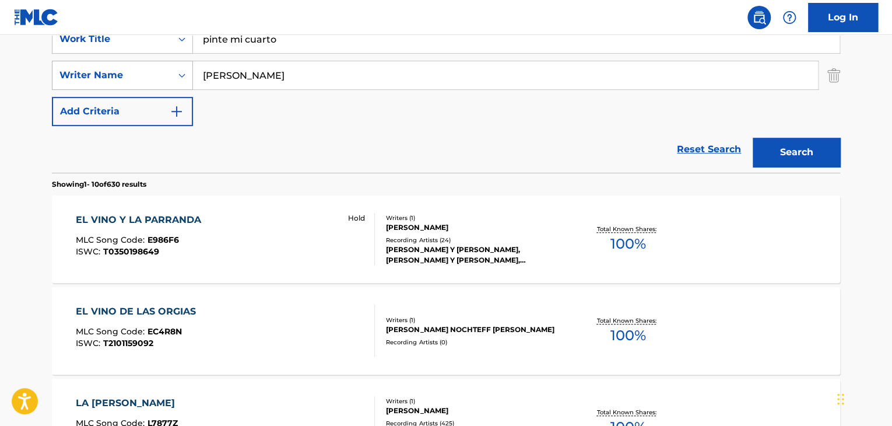
drag, startPoint x: 251, startPoint y: 76, endPoint x: 180, endPoint y: 61, distance: 73.2
click at [183, 68] on div "SearchWithCriteriae898d5e4-b16a-488f-be6e-40d577557fac Writer Name avendano" at bounding box center [446, 75] width 788 height 29
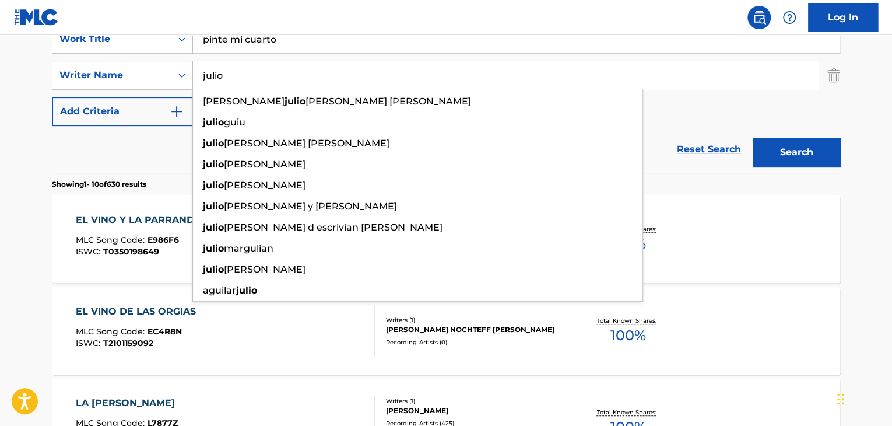
type input "julio"
drag, startPoint x: 319, startPoint y: 49, endPoint x: 329, endPoint y: 49, distance: 9.3
click at [319, 49] on input "pinte mi cuarto" at bounding box center [516, 39] width 647 height 28
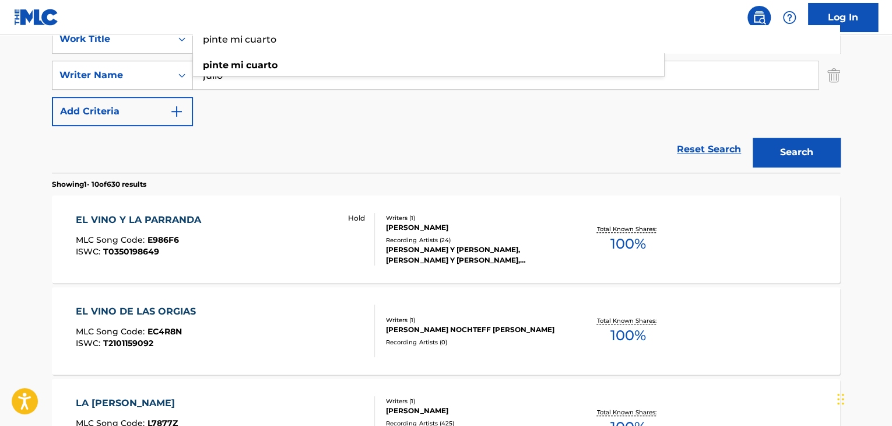
click at [774, 145] on button "Search" at bounding box center [796, 152] width 87 height 29
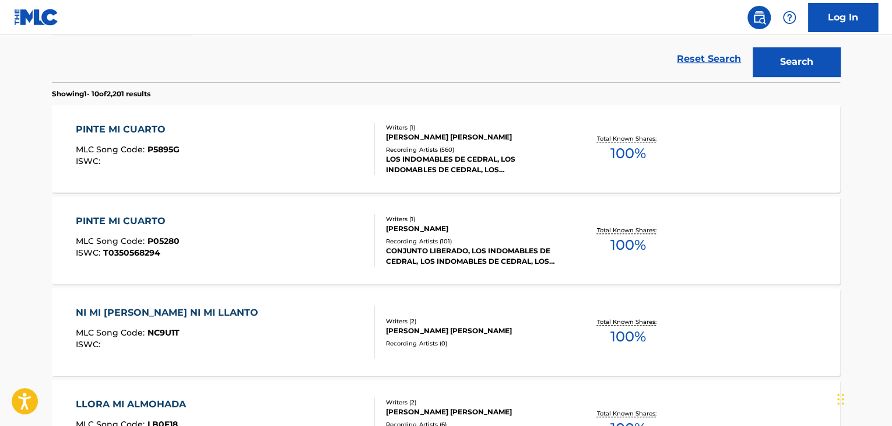
scroll to position [352, 0]
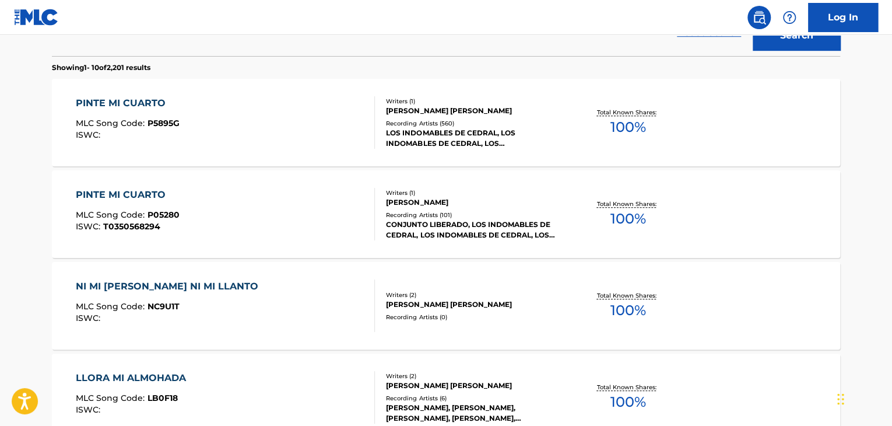
click at [138, 99] on div "PINTE MI CUARTO" at bounding box center [128, 103] width 104 height 14
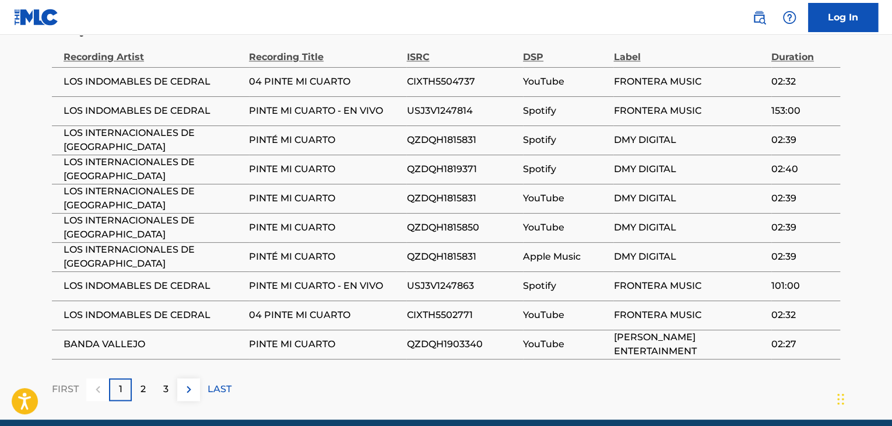
scroll to position [758, 0]
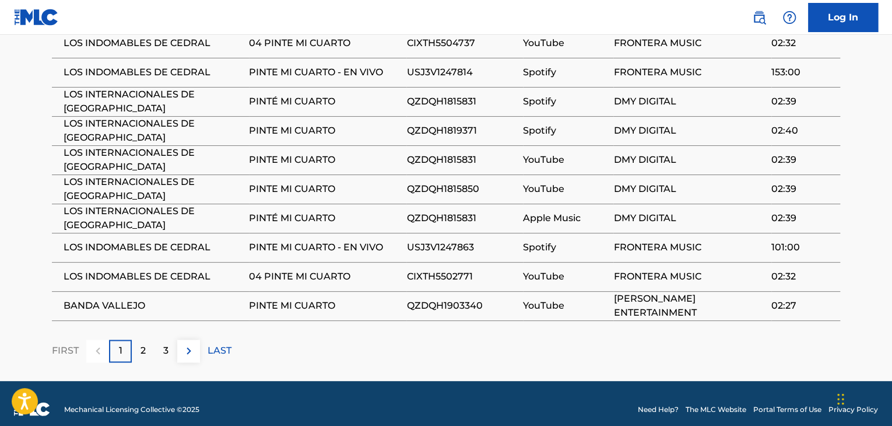
click at [143, 347] on p "2" at bounding box center [142, 350] width 5 height 14
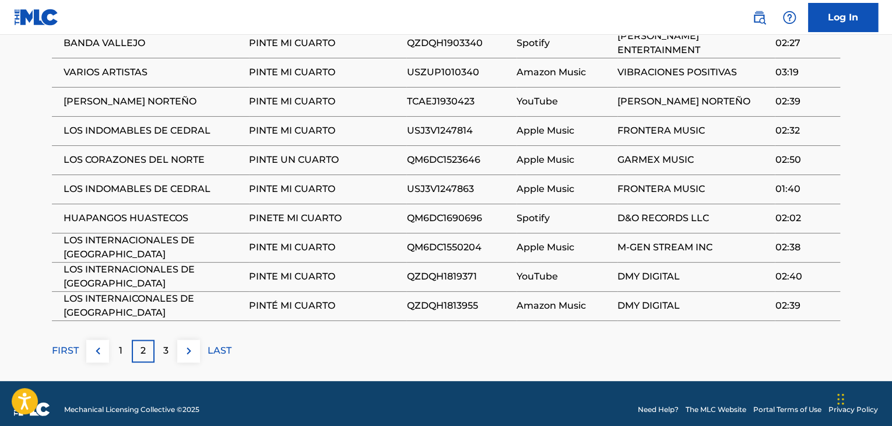
click at [120, 349] on p "1" at bounding box center [120, 350] width 3 height 14
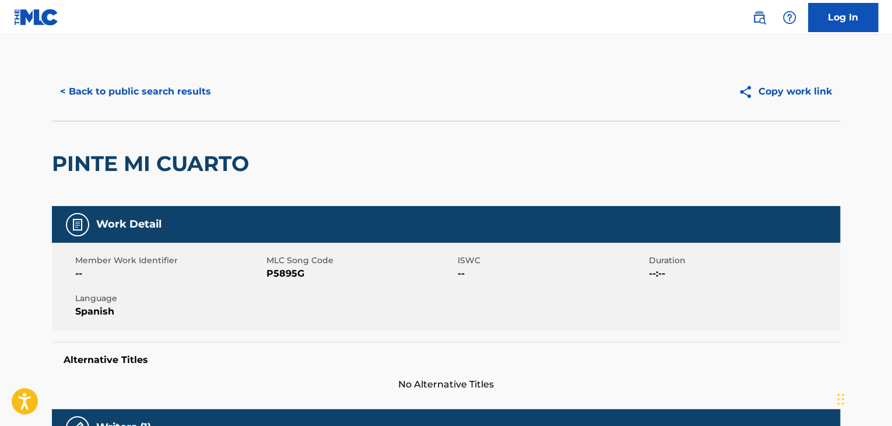
scroll to position [0, 0]
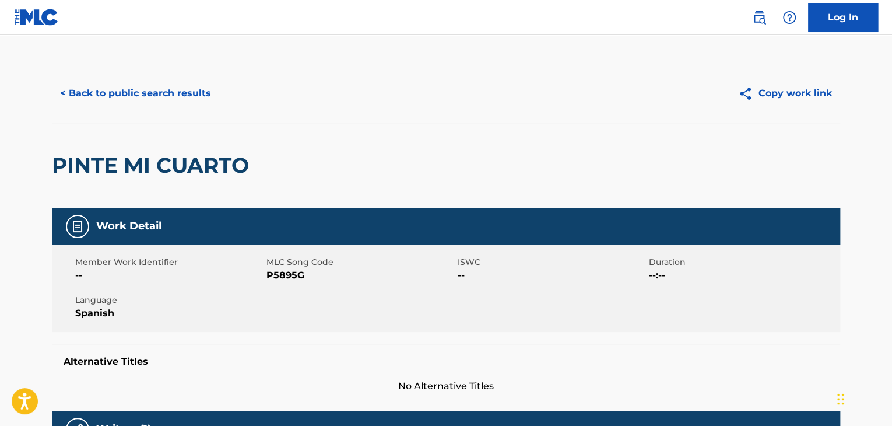
click at [69, 94] on button "< Back to public search results" at bounding box center [135, 93] width 167 height 29
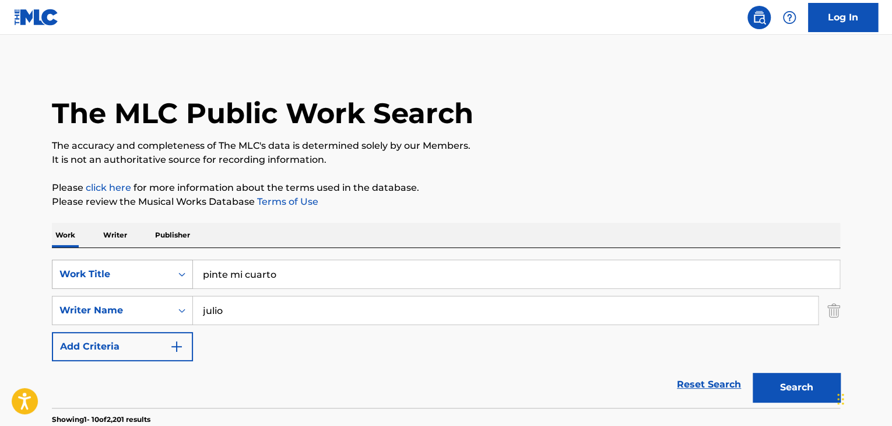
drag, startPoint x: 259, startPoint y: 268, endPoint x: 93, endPoint y: 273, distance: 165.7
click at [93, 273] on div "SearchWithCriteria5915b352-8155-416f-9e13-d0ef7dc8c52b Work Title pinte mi cuar…" at bounding box center [446, 273] width 788 height 29
type input "mandato divino"
click at [321, 315] on input "julio" at bounding box center [505, 310] width 625 height 28
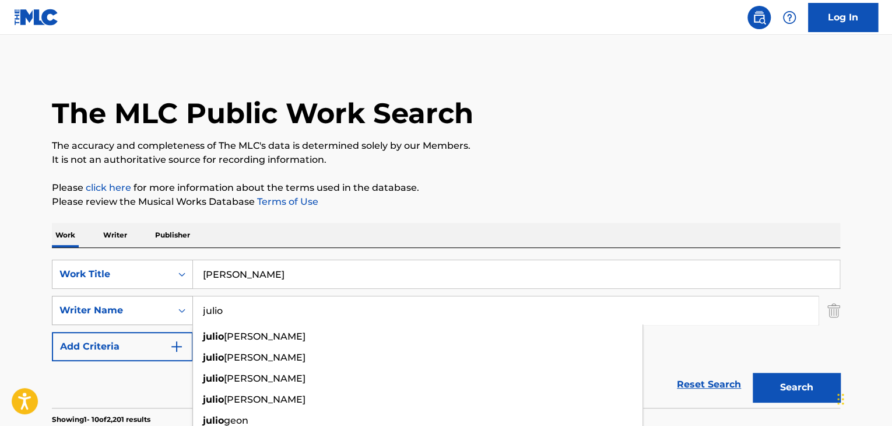
drag, startPoint x: 291, startPoint y: 315, endPoint x: 126, endPoint y: 308, distance: 165.7
click at [126, 308] on div "SearchWithCriteriae898d5e4-b16a-488f-be6e-40d577557fac Writer Name julio julio …" at bounding box center [446, 310] width 788 height 29
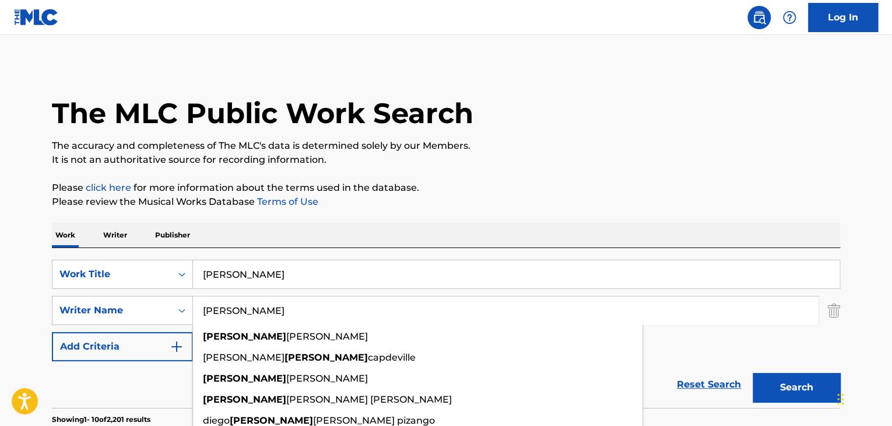
type input "jorge"
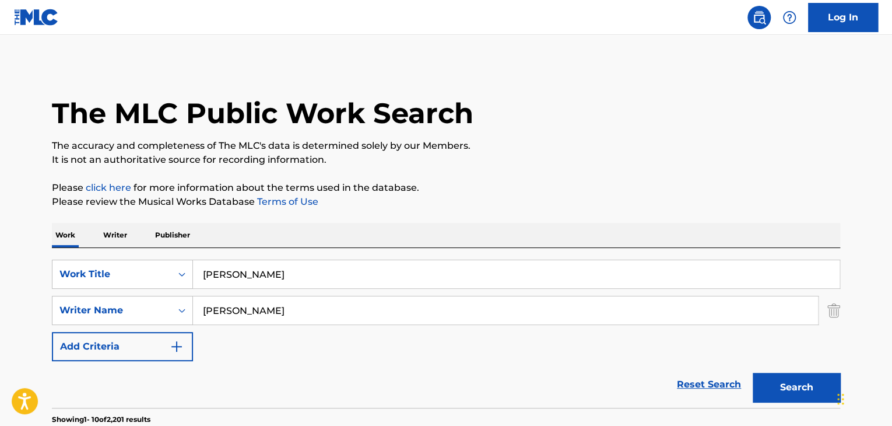
click at [494, 139] on p "The accuracy and completeness of The MLC's data is determined solely by our Mem…" at bounding box center [446, 146] width 788 height 14
click at [791, 380] on button "Search" at bounding box center [796, 387] width 87 height 29
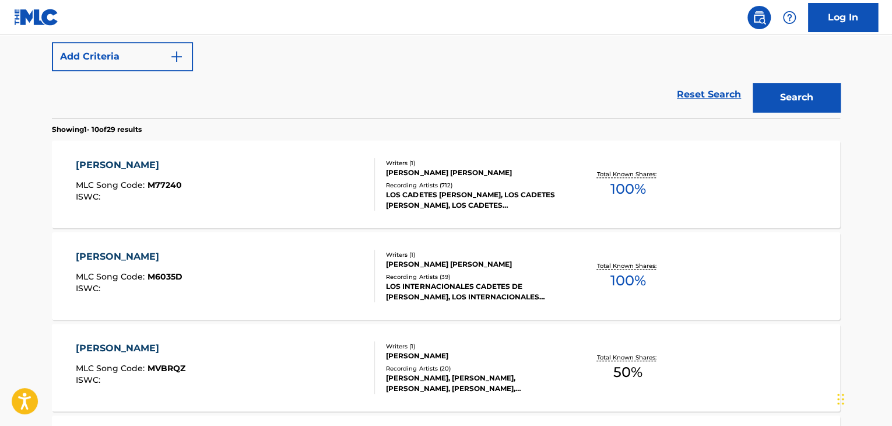
scroll to position [291, 0]
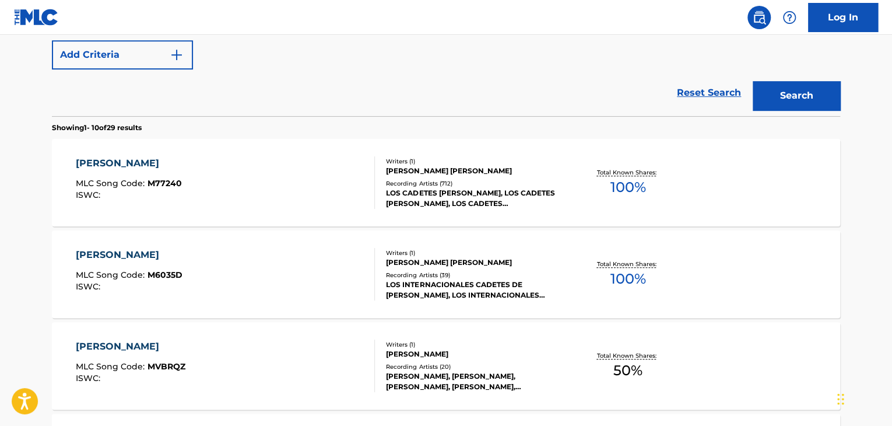
click at [149, 163] on div "MANDATO DIVINO" at bounding box center [129, 163] width 106 height 14
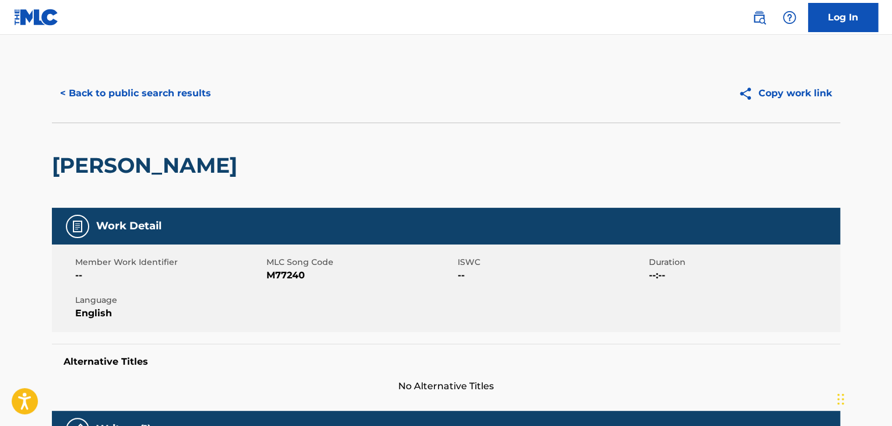
click at [73, 92] on button "< Back to public search results" at bounding box center [135, 93] width 167 height 29
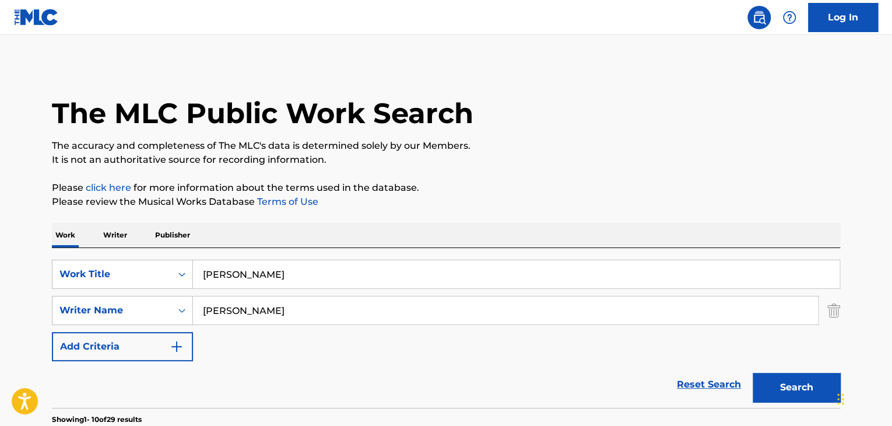
drag, startPoint x: 284, startPoint y: 280, endPoint x: 208, endPoint y: 277, distance: 76.5
click at [208, 277] on input "mandato divino" at bounding box center [516, 274] width 647 height 28
type input "m"
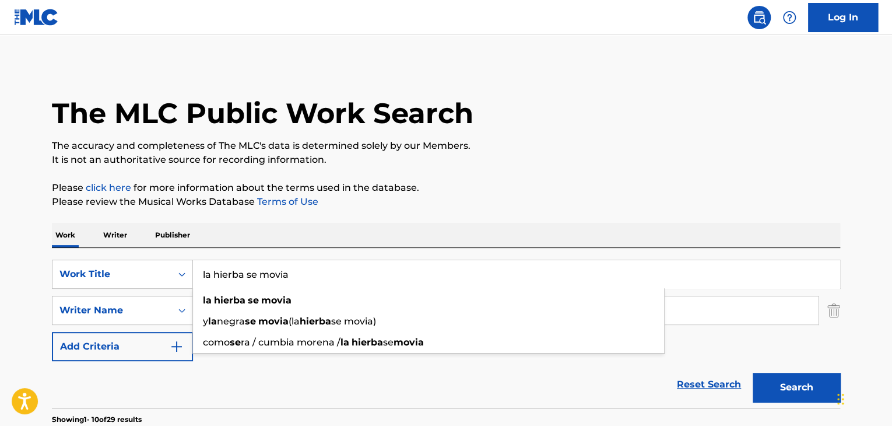
type input "la hierba se movia"
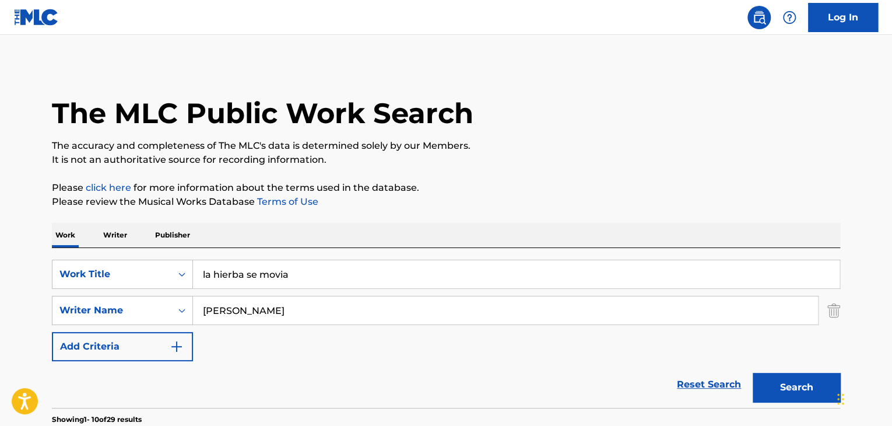
click at [550, 140] on p "The accuracy and completeness of The MLC's data is determined solely by our Mem…" at bounding box center [446, 146] width 788 height 14
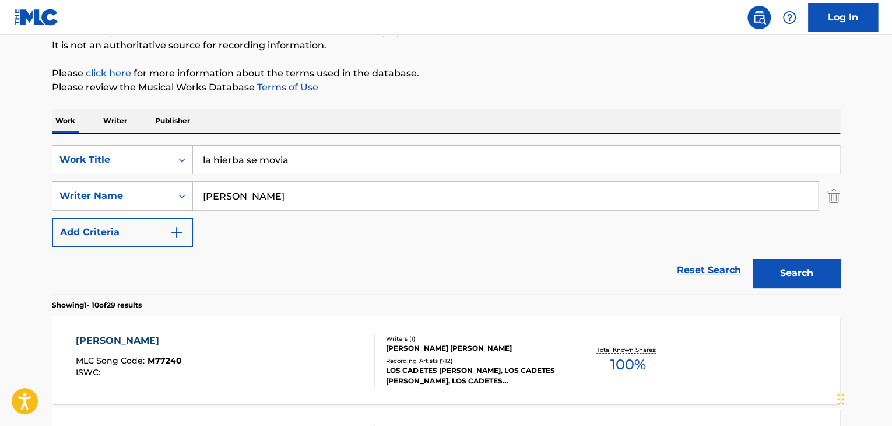
scroll to position [117, 0]
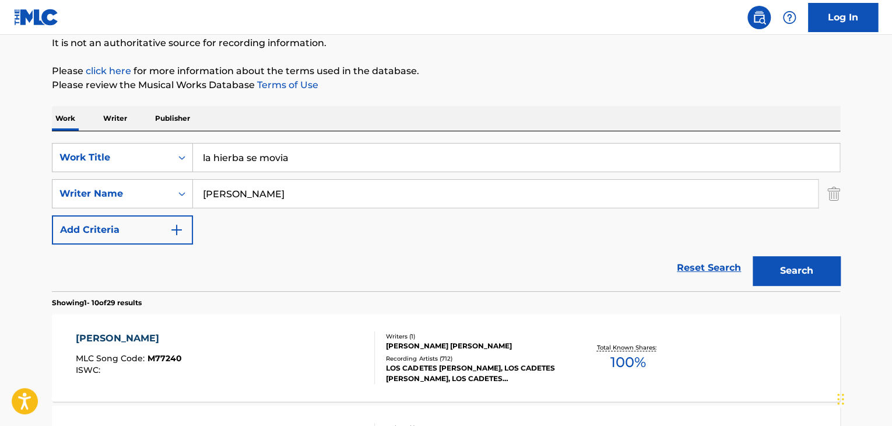
drag, startPoint x: 268, startPoint y: 194, endPoint x: 87, endPoint y: 213, distance: 181.7
click at [87, 213] on div "SearchWithCriteria5915b352-8155-416f-9e13-d0ef7dc8c52b Work Title la hierba se …" at bounding box center [446, 193] width 788 height 101
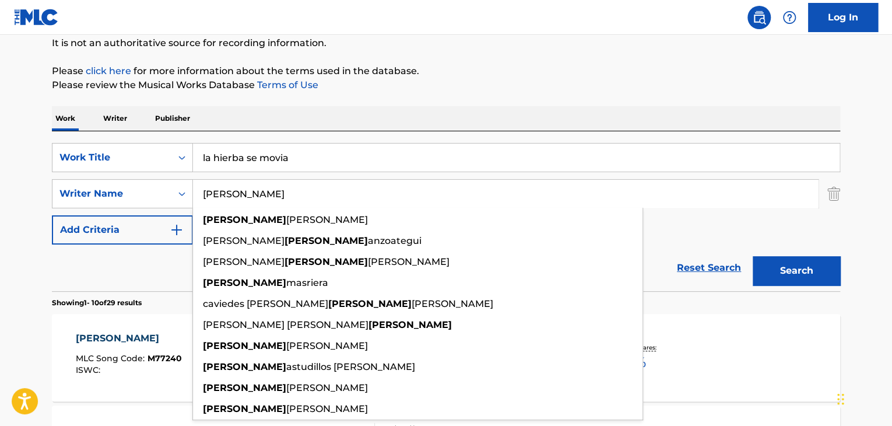
type input "arturo"
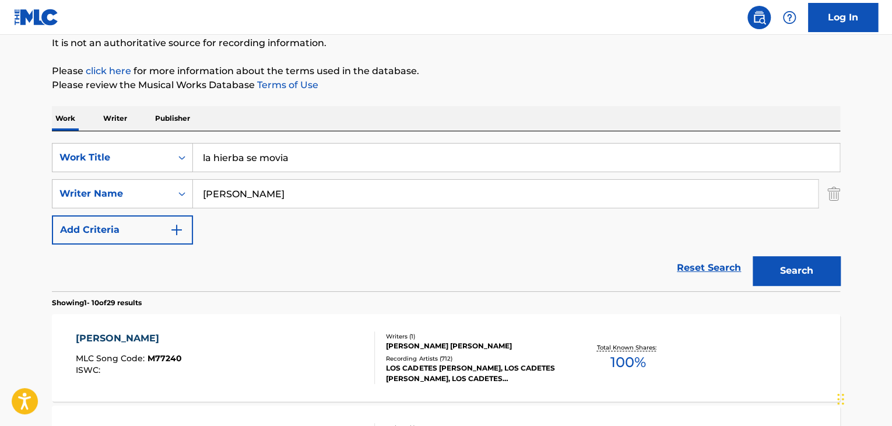
click at [789, 270] on button "Search" at bounding box center [796, 270] width 87 height 29
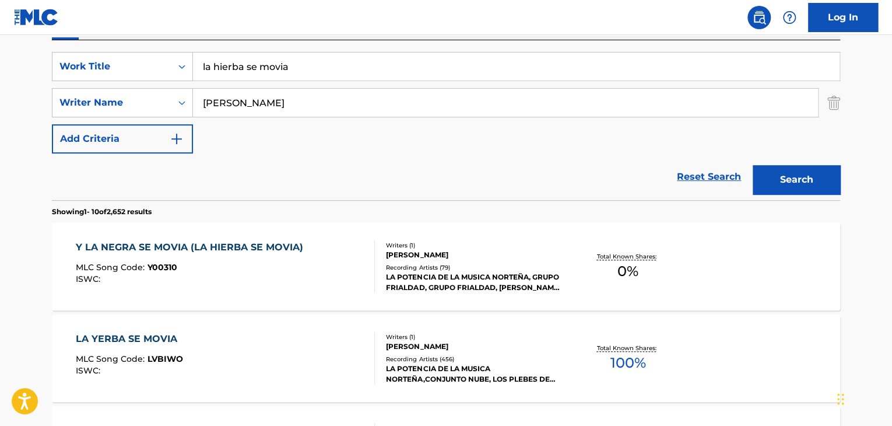
scroll to position [233, 0]
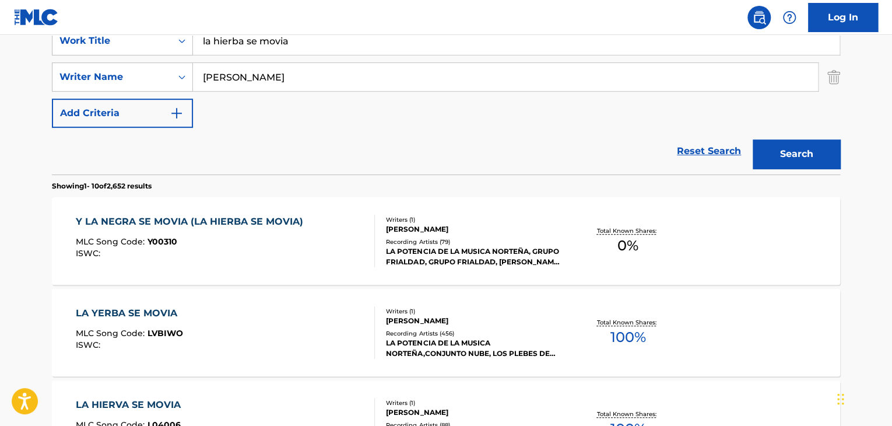
click at [173, 223] on div "Y LA NEGRA SE MOVIA (LA HIERBA SE MOVIA)" at bounding box center [192, 222] width 233 height 14
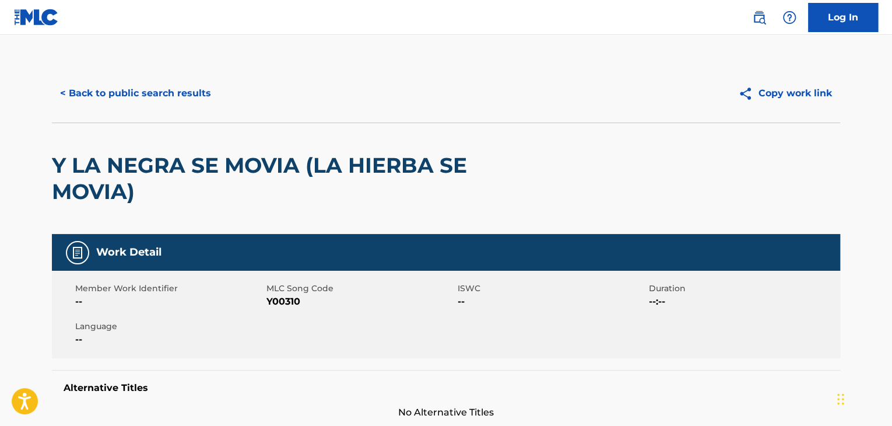
click at [64, 94] on button "< Back to public search results" at bounding box center [135, 93] width 167 height 29
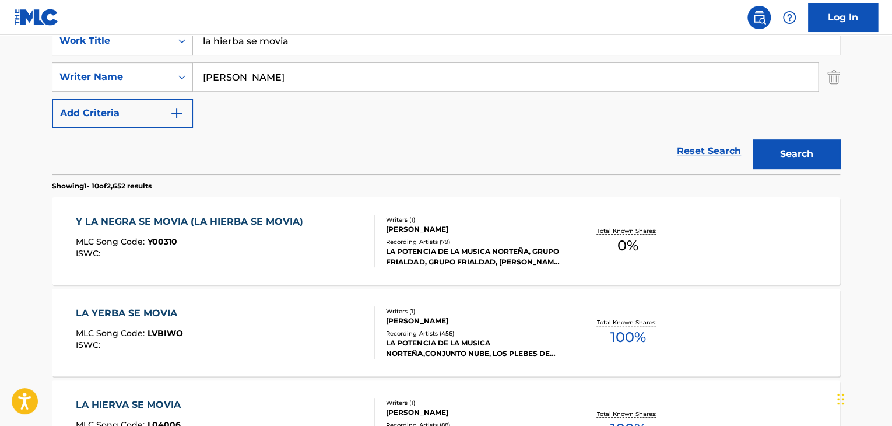
click at [166, 308] on div "LA YERBA SE MOVIA" at bounding box center [129, 313] width 107 height 14
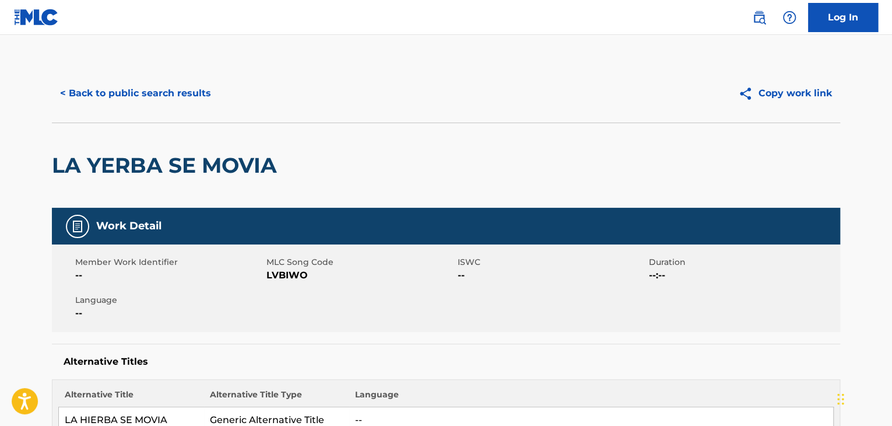
click at [64, 96] on button "< Back to public search results" at bounding box center [135, 93] width 167 height 29
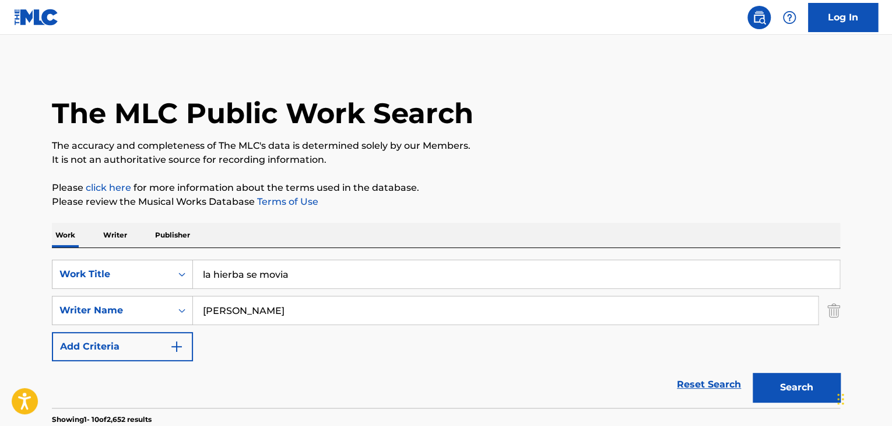
scroll to position [233, 0]
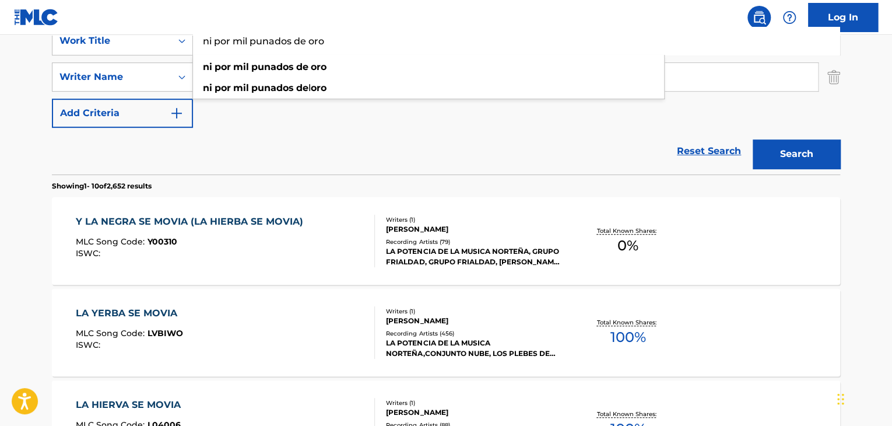
type input "ni por mil punados de oro"
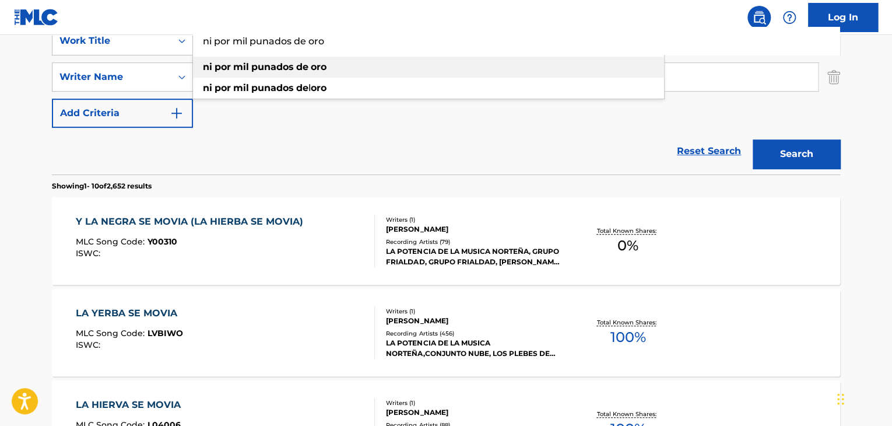
drag, startPoint x: 250, startPoint y: 66, endPoint x: 424, endPoint y: 87, distance: 175.5
click at [251, 66] on div "ni por mil punados de oro" at bounding box center [428, 67] width 471 height 21
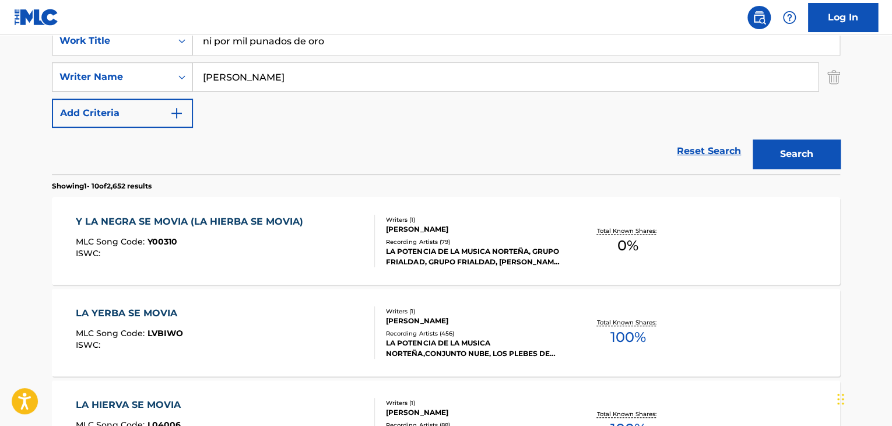
drag, startPoint x: 246, startPoint y: 57, endPoint x: 0, endPoint y: 36, distance: 246.9
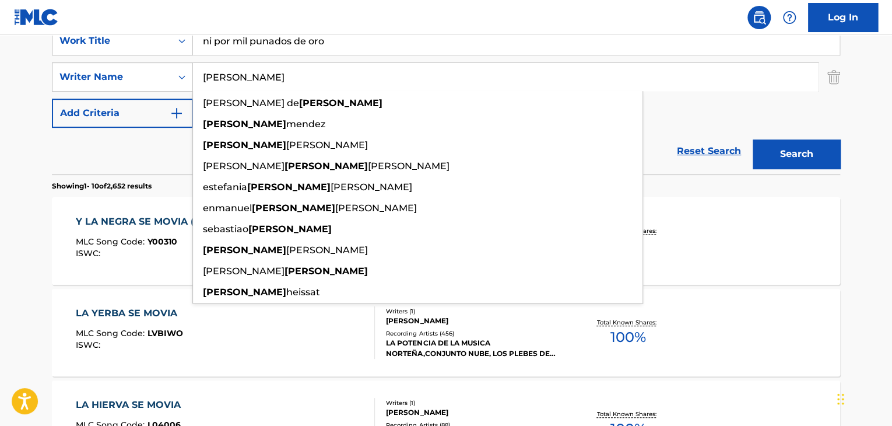
type input "silvestre"
click at [788, 164] on button "Search" at bounding box center [796, 153] width 87 height 29
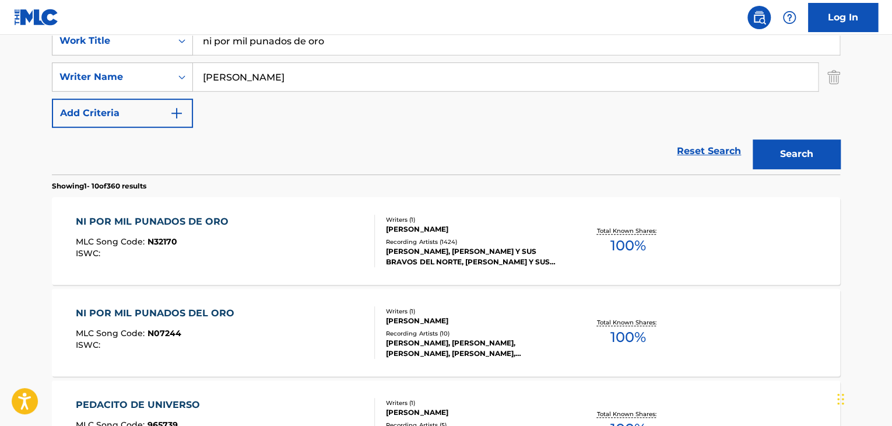
click at [132, 224] on div "NI POR MIL PUNADOS DE ORO" at bounding box center [155, 222] width 159 height 14
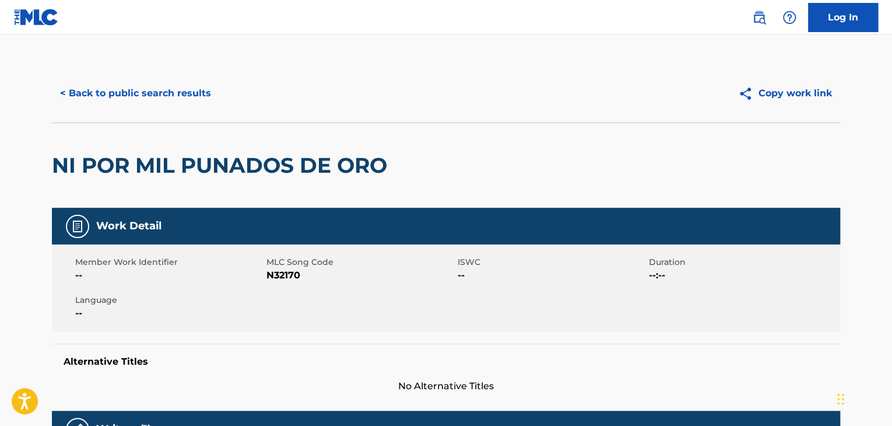
click at [67, 101] on button "< Back to public search results" at bounding box center [135, 93] width 167 height 29
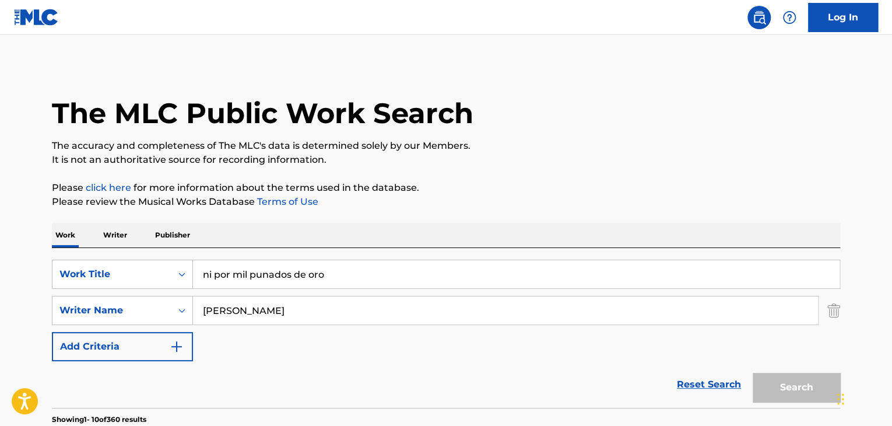
scroll to position [233, 0]
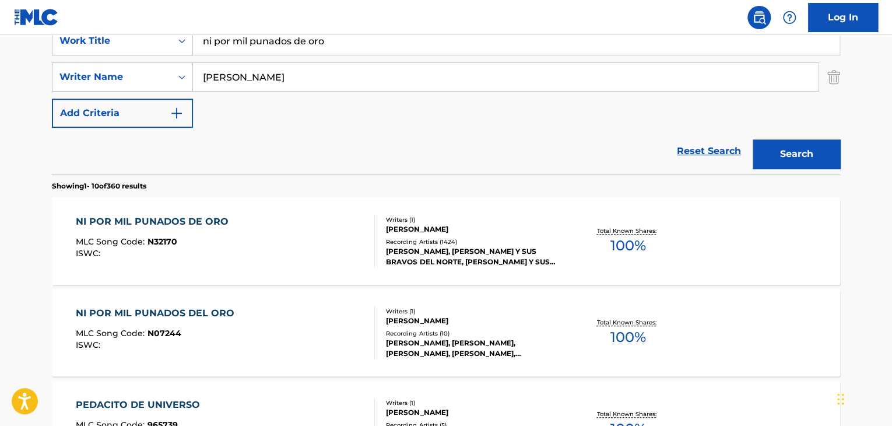
drag, startPoint x: 287, startPoint y: 34, endPoint x: 0, endPoint y: 64, distance: 288.4
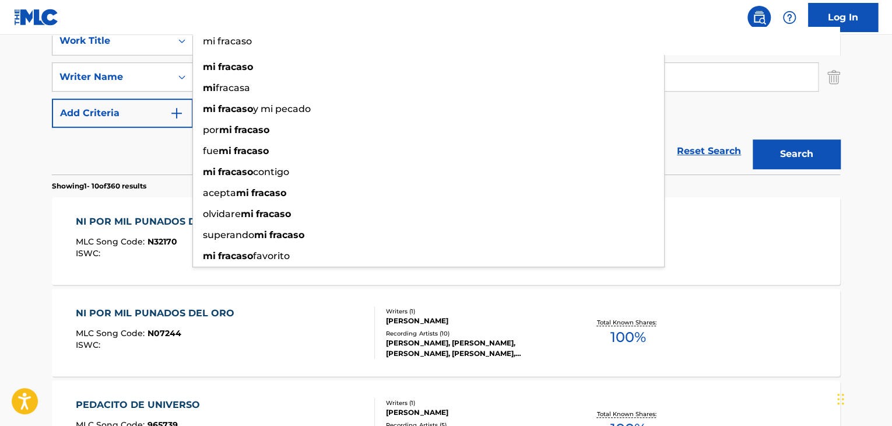
type input "mi fracaso"
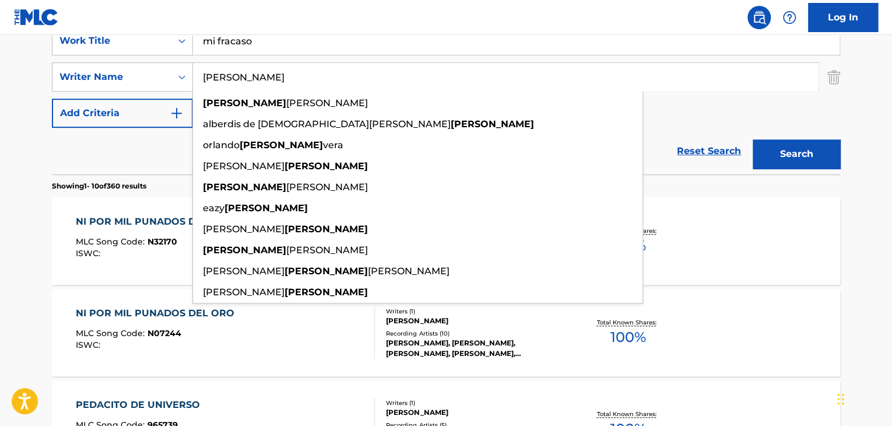
click at [323, 63] on input "paulino" at bounding box center [505, 77] width 625 height 28
type input "paulino"
click at [820, 153] on button "Search" at bounding box center [796, 153] width 87 height 29
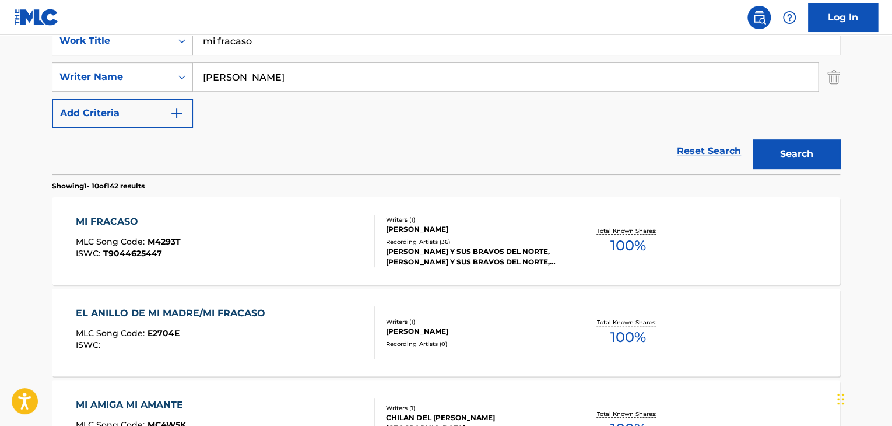
click at [145, 223] on div "MI FRACASO" at bounding box center [128, 222] width 105 height 14
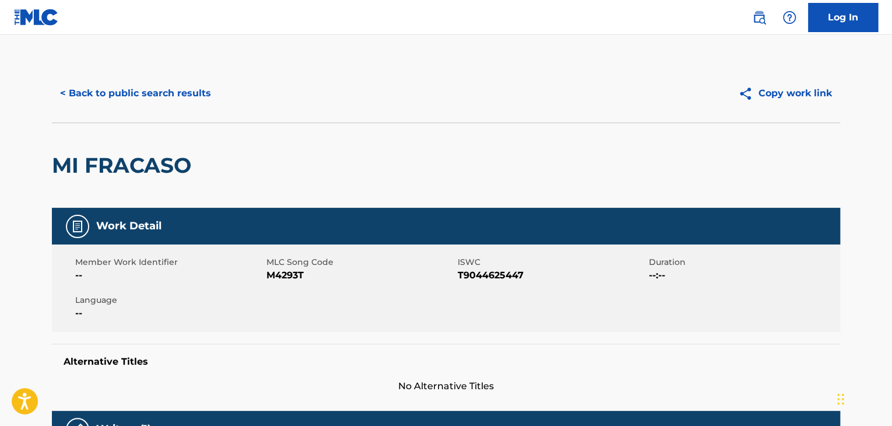
click at [58, 94] on button "< Back to public search results" at bounding box center [135, 93] width 167 height 29
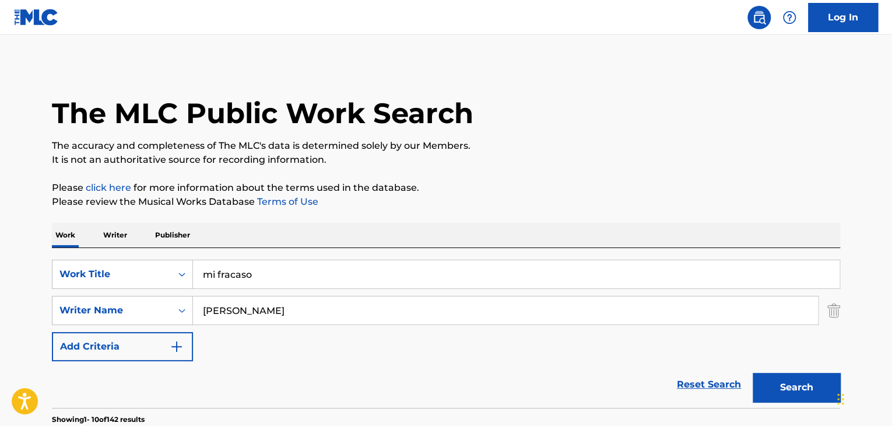
scroll to position [233, 0]
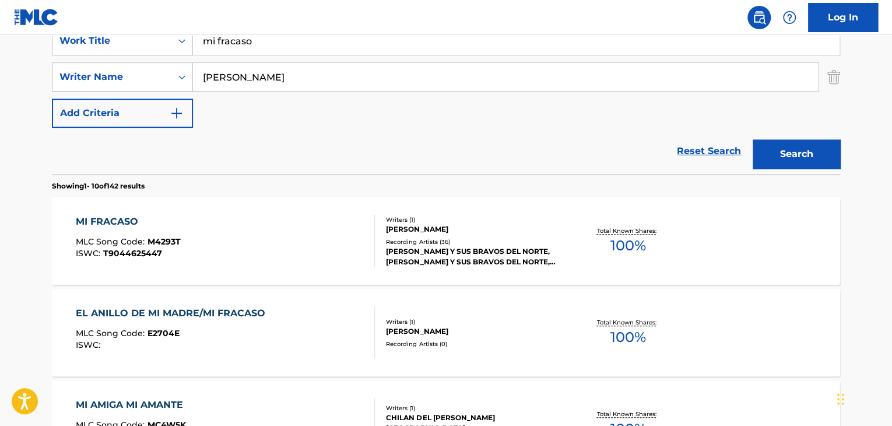
drag, startPoint x: 187, startPoint y: 39, endPoint x: 0, endPoint y: 37, distance: 186.6
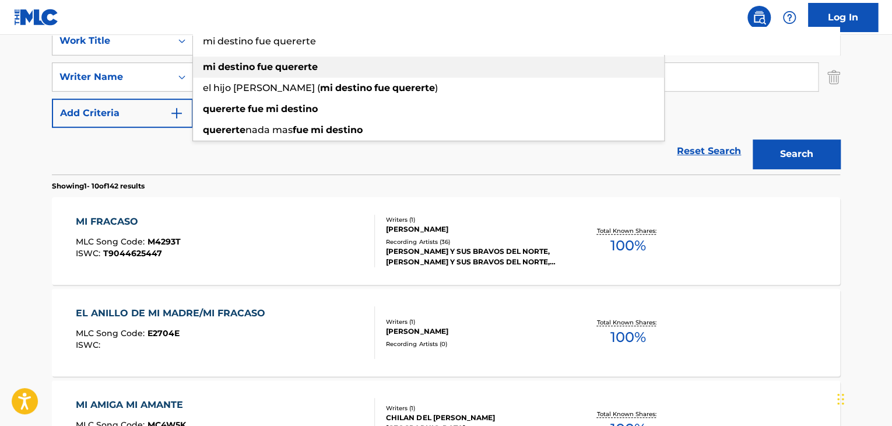
type input "mi destino fue quererte"
drag, startPoint x: 261, startPoint y: 71, endPoint x: 257, endPoint y: 90, distance: 19.7
click at [261, 71] on strong "fue" at bounding box center [265, 66] width 16 height 11
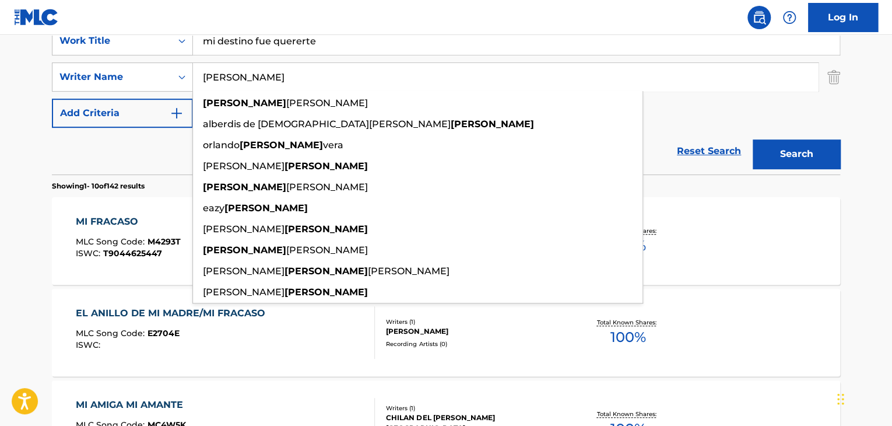
drag, startPoint x: 252, startPoint y: 85, endPoint x: 123, endPoint y: 60, distance: 131.8
click at [123, 60] on div "SearchWithCriteria5915b352-8155-416f-9e13-d0ef7dc8c52b Work Title mi destino fu…" at bounding box center [446, 76] width 788 height 101
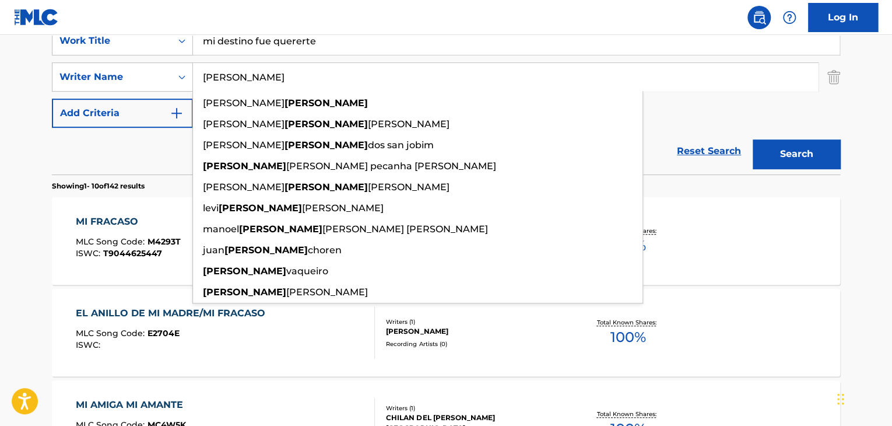
type input "felipe"
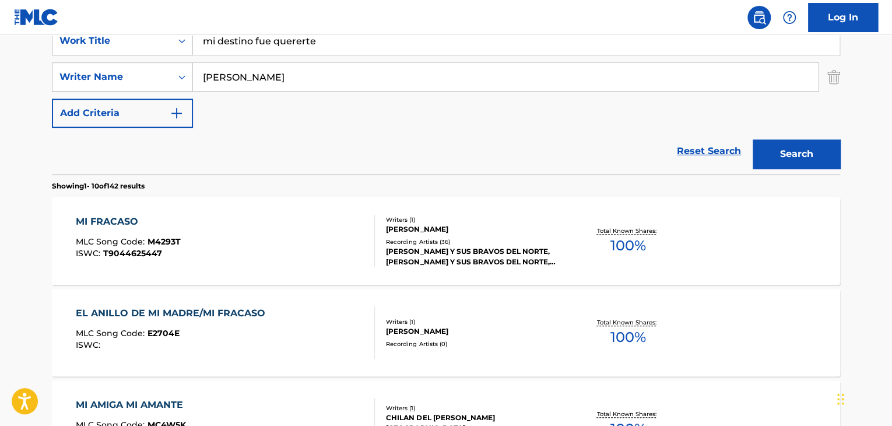
click at [651, 59] on div "SearchWithCriteria5915b352-8155-416f-9e13-d0ef7dc8c52b Work Title mi destino fu…" at bounding box center [446, 76] width 788 height 101
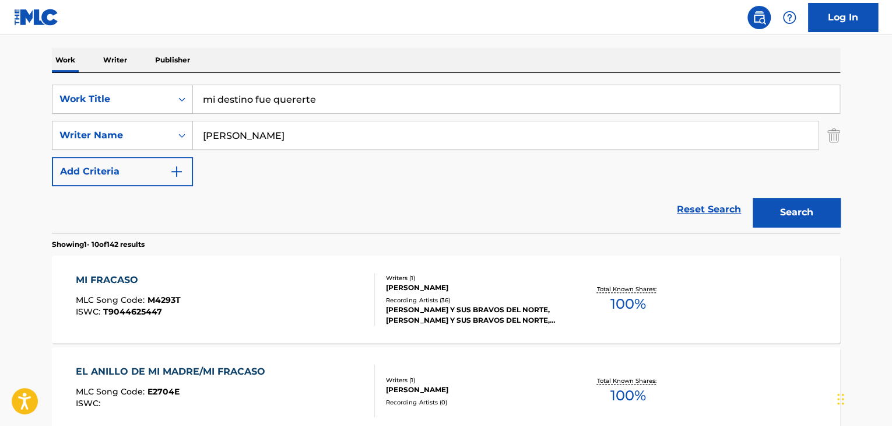
click at [795, 209] on button "Search" at bounding box center [796, 212] width 87 height 29
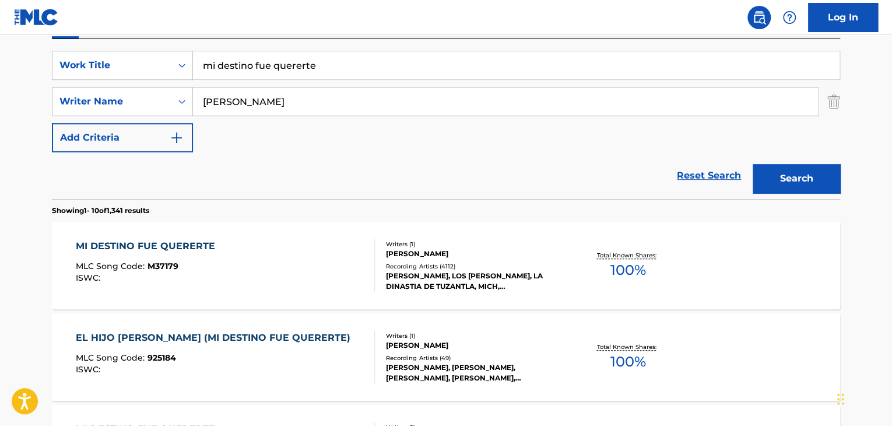
scroll to position [291, 0]
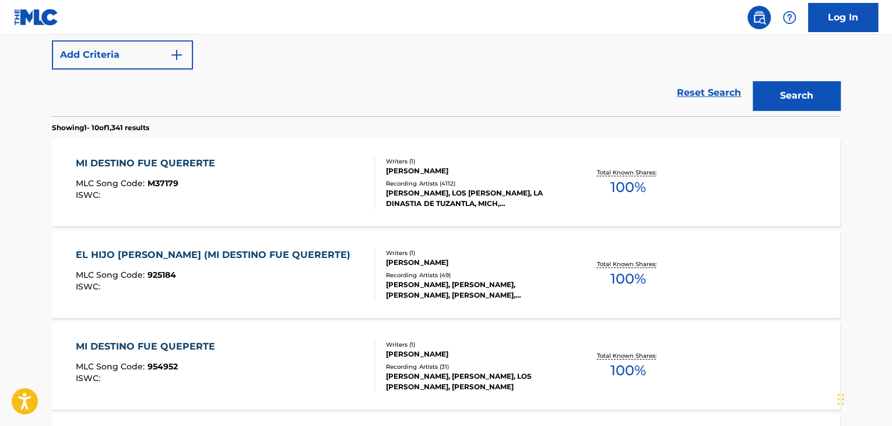
click at [142, 161] on div "MI DESTINO FUE QUERERTE" at bounding box center [148, 163] width 145 height 14
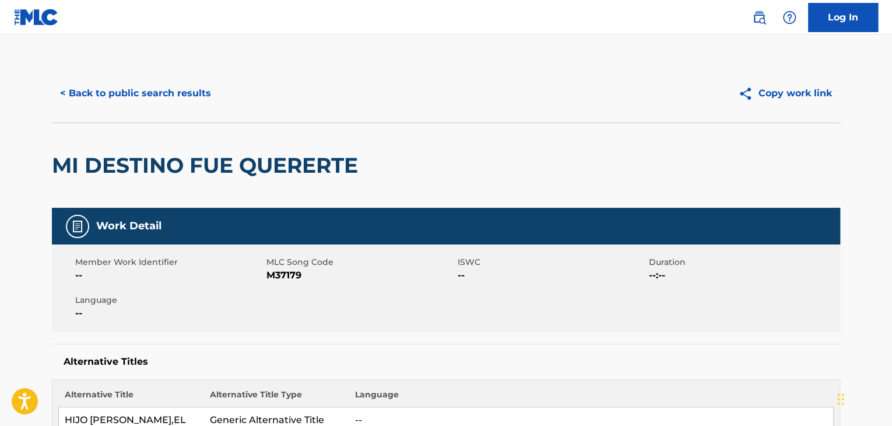
click at [63, 99] on button "< Back to public search results" at bounding box center [135, 93] width 167 height 29
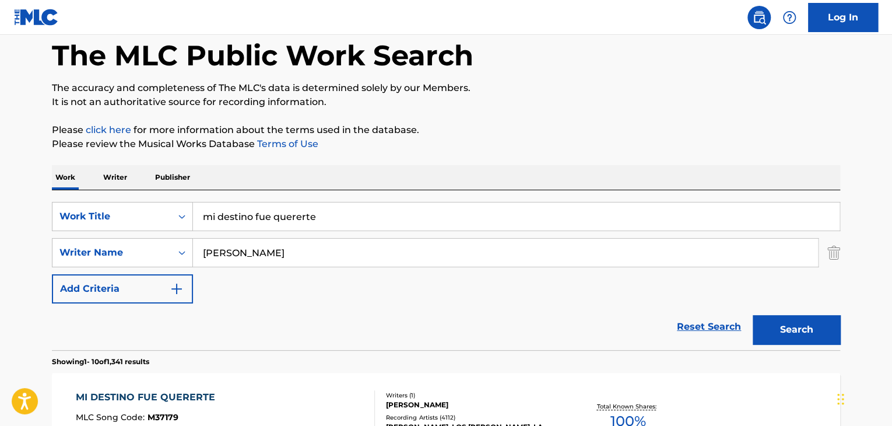
scroll to position [8, 0]
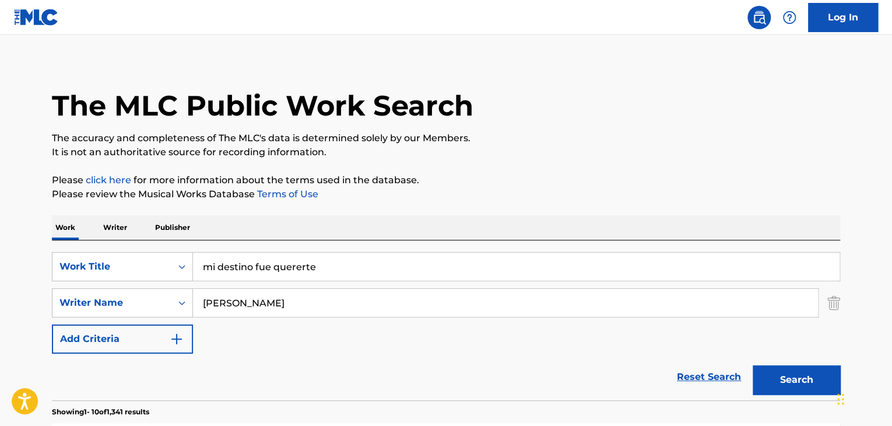
drag, startPoint x: 333, startPoint y: 272, endPoint x: 0, endPoint y: 273, distance: 333.5
type input "sobre la tumba de mi padre"
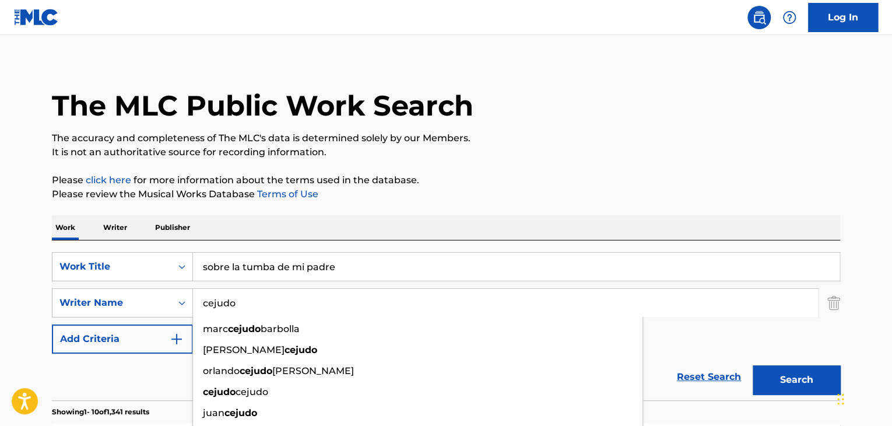
type input "cejudo"
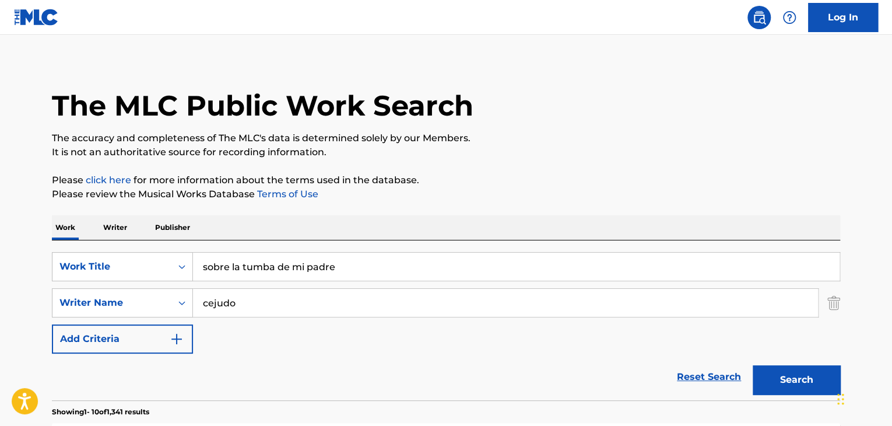
click at [527, 115] on div "The MLC Public Work Search" at bounding box center [446, 99] width 788 height 85
click at [784, 370] on button "Search" at bounding box center [796, 379] width 87 height 29
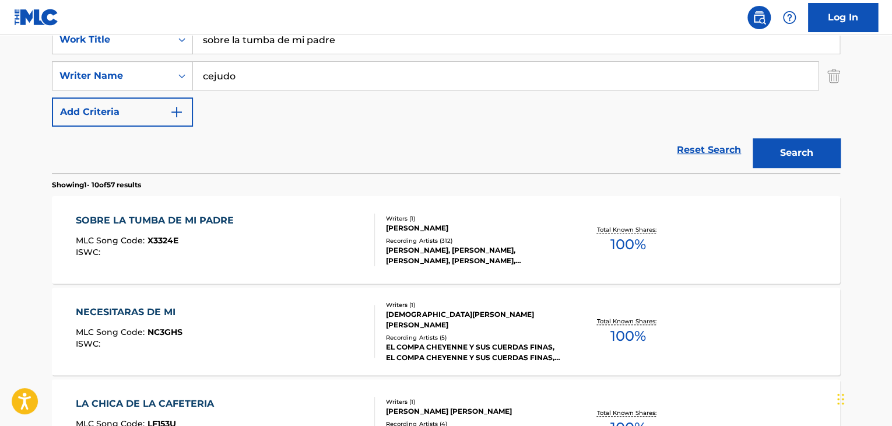
scroll to position [235, 0]
click at [182, 222] on div "SOBRE LA TUMBA DE MI PADRE" at bounding box center [158, 220] width 164 height 14
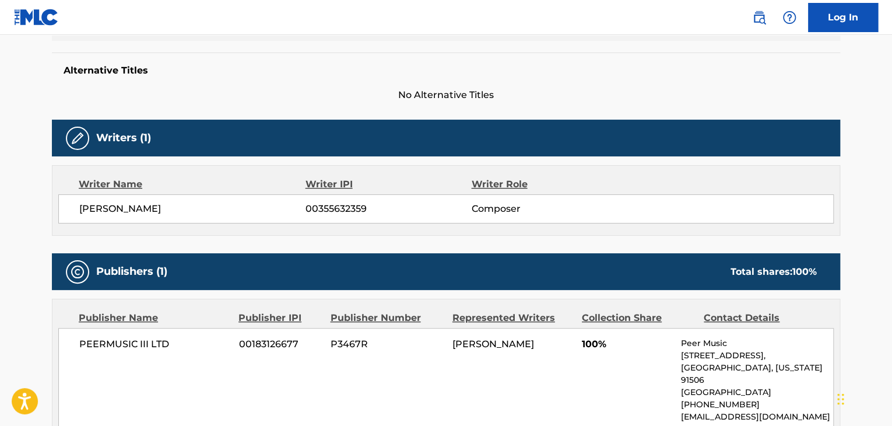
scroll to position [291, 0]
